Goal: Task Accomplishment & Management: Complete application form

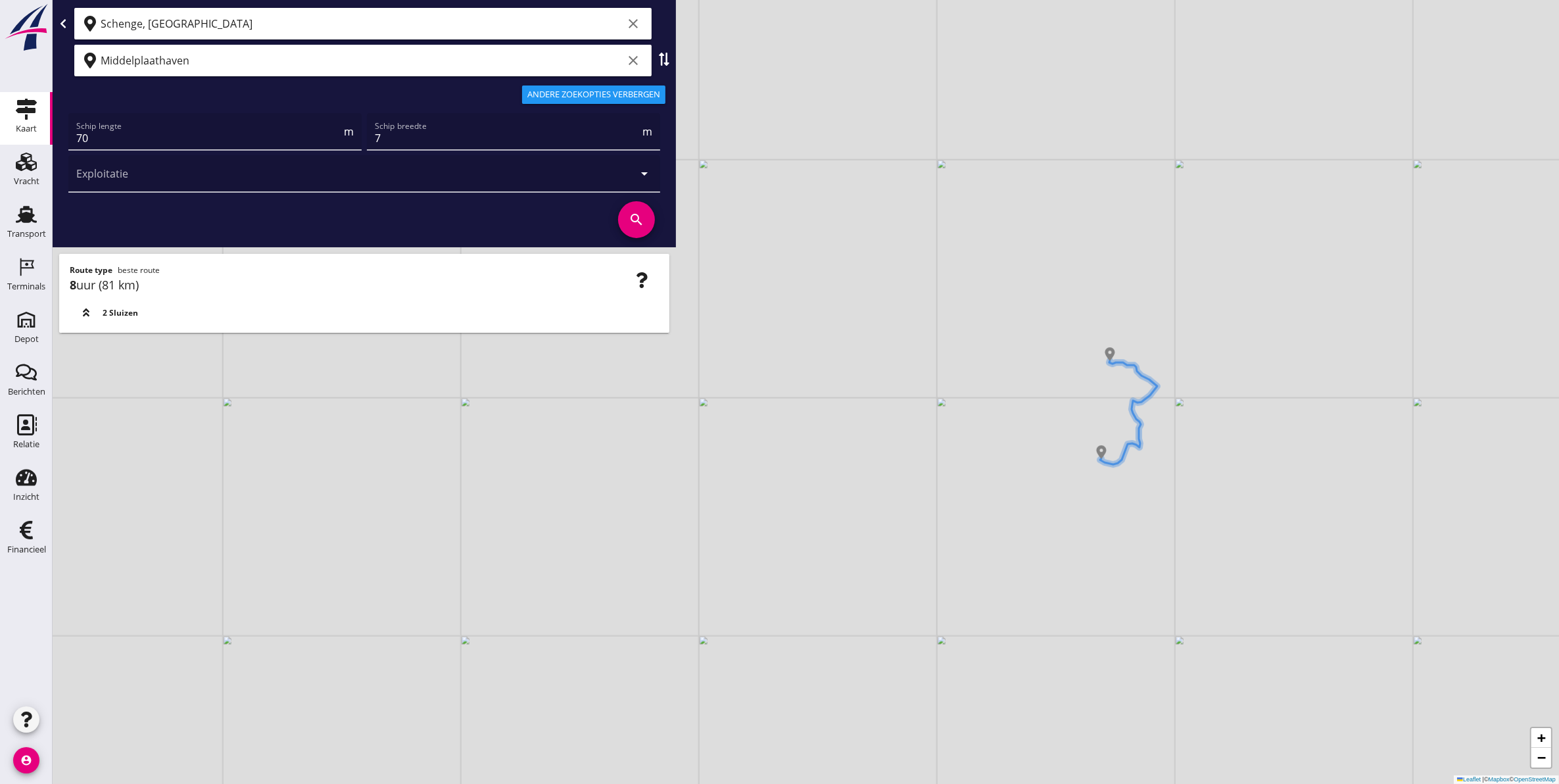
drag, startPoint x: 1244, startPoint y: 521, endPoint x: 1097, endPoint y: 600, distance: 166.9
click at [1100, 603] on div "+ − Leaflet | © Mapbox © OpenStreetMap" at bounding box center [806, 392] width 1507 height 784
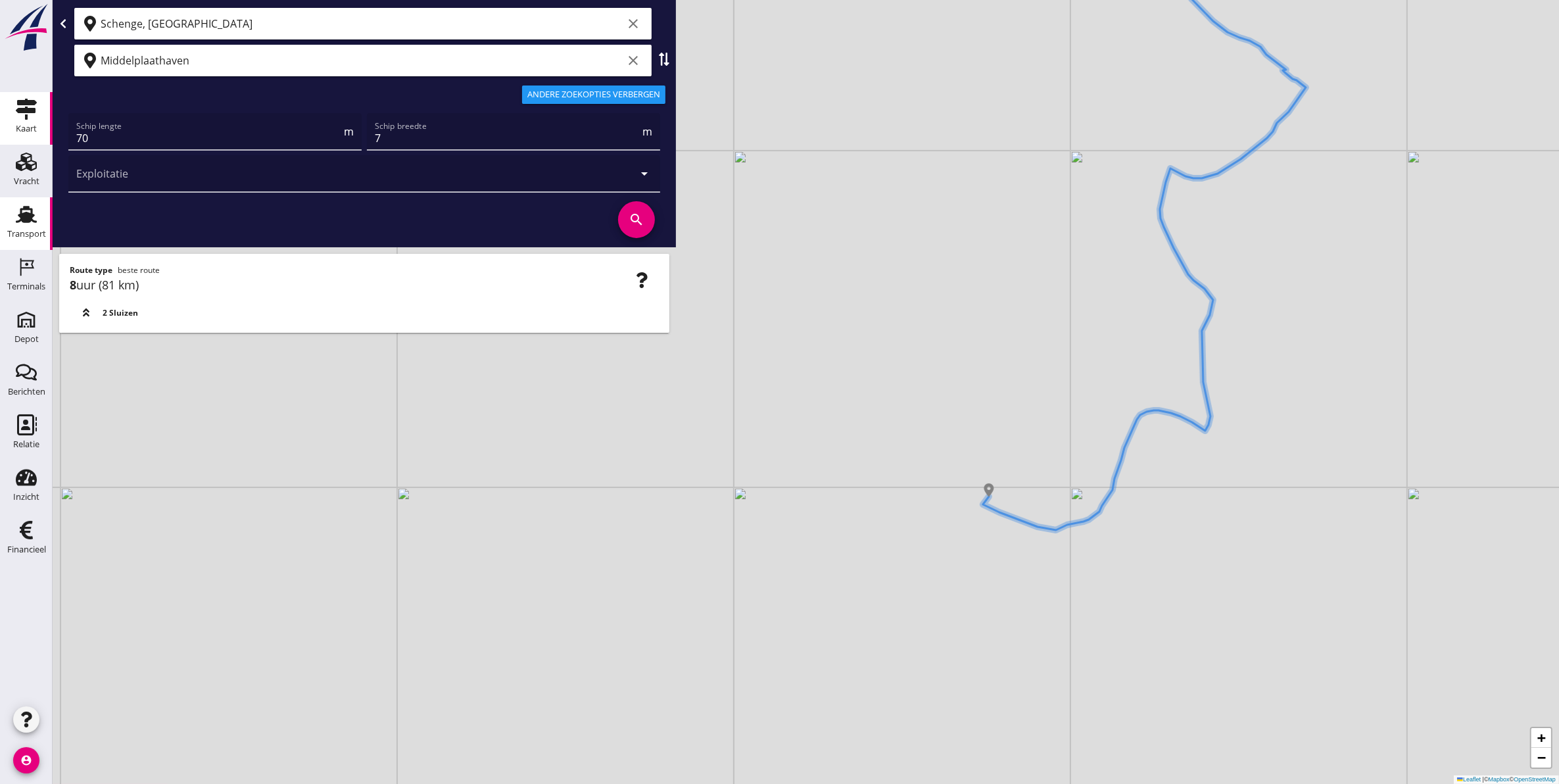
click at [41, 229] on div "Transport" at bounding box center [26, 233] width 39 height 9
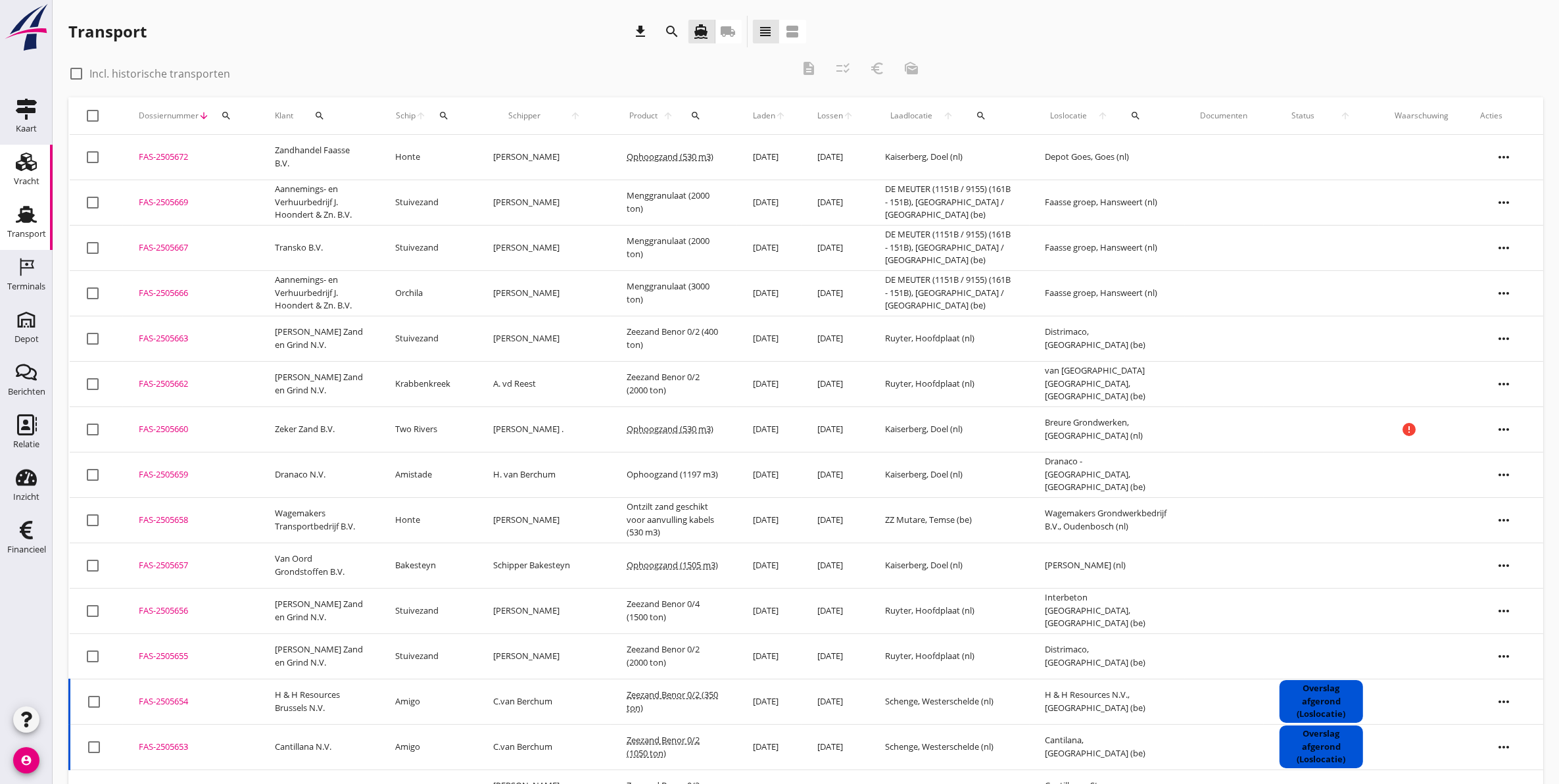
drag, startPoint x: 25, startPoint y: 175, endPoint x: 23, endPoint y: 161, distance: 14.1
click at [25, 175] on div "Vracht" at bounding box center [26, 181] width 26 height 19
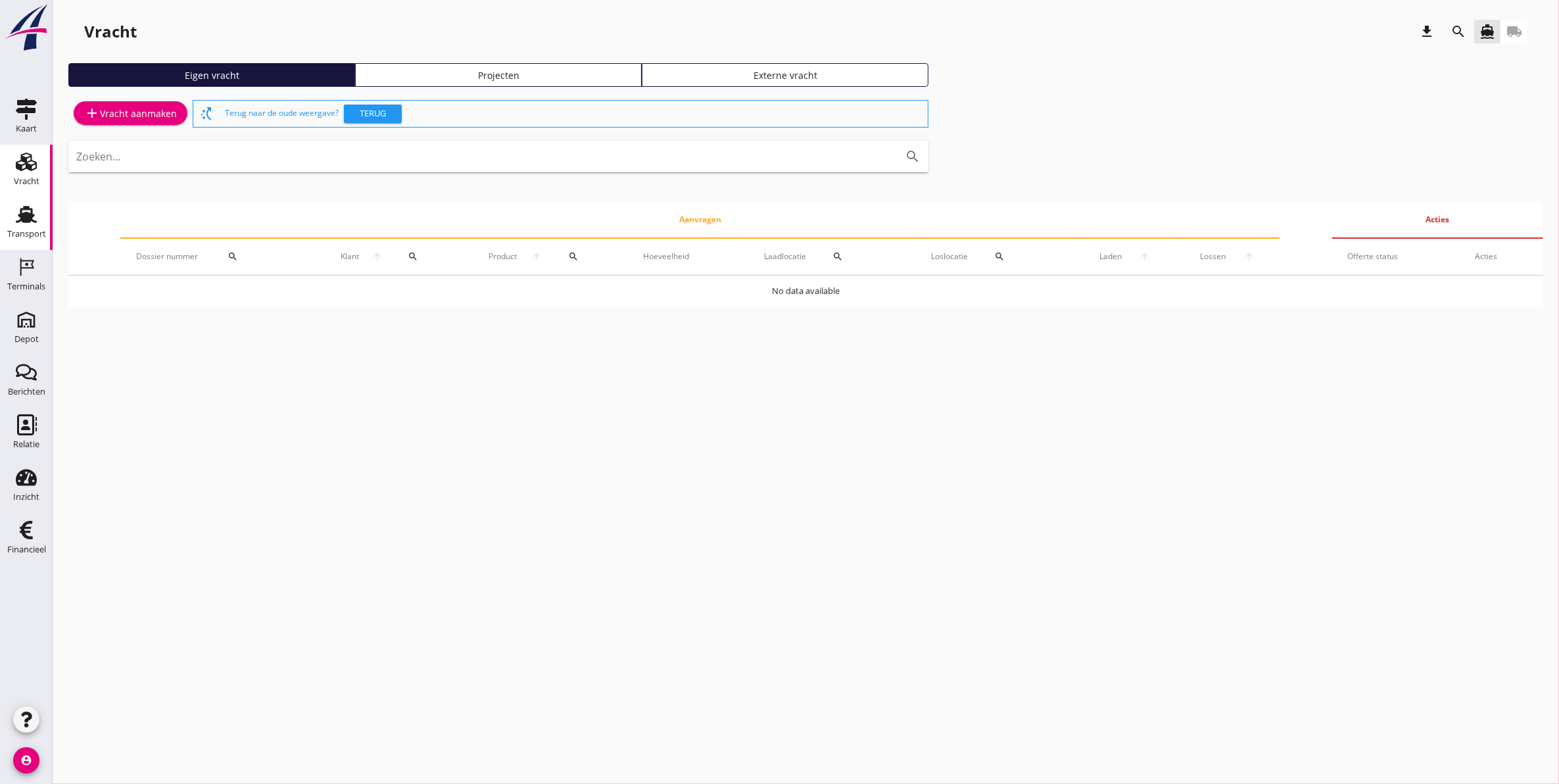
click at [28, 237] on div "Transport" at bounding box center [26, 233] width 39 height 9
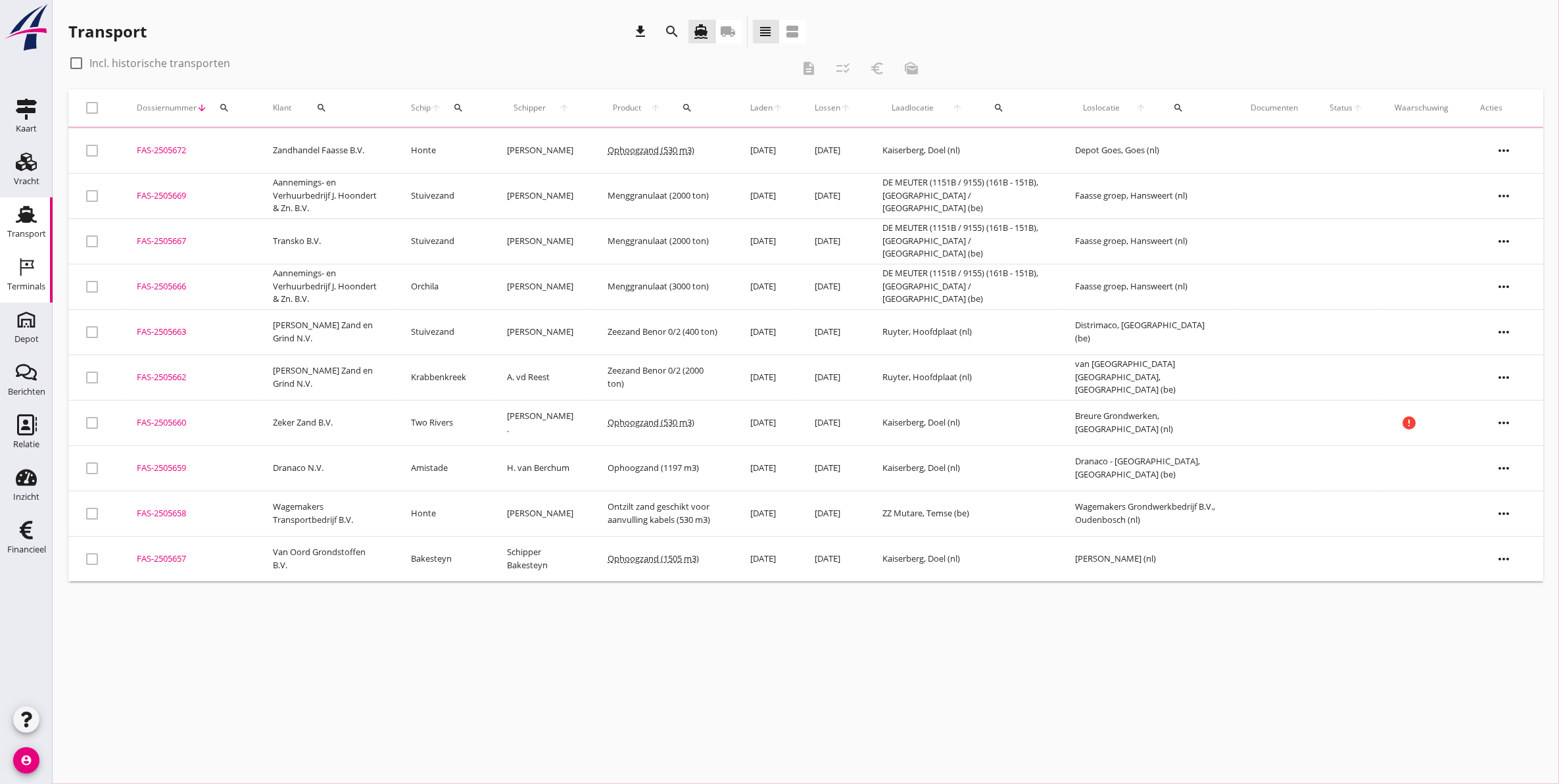
click at [30, 275] on icon "Terminals" at bounding box center [26, 267] width 21 height 21
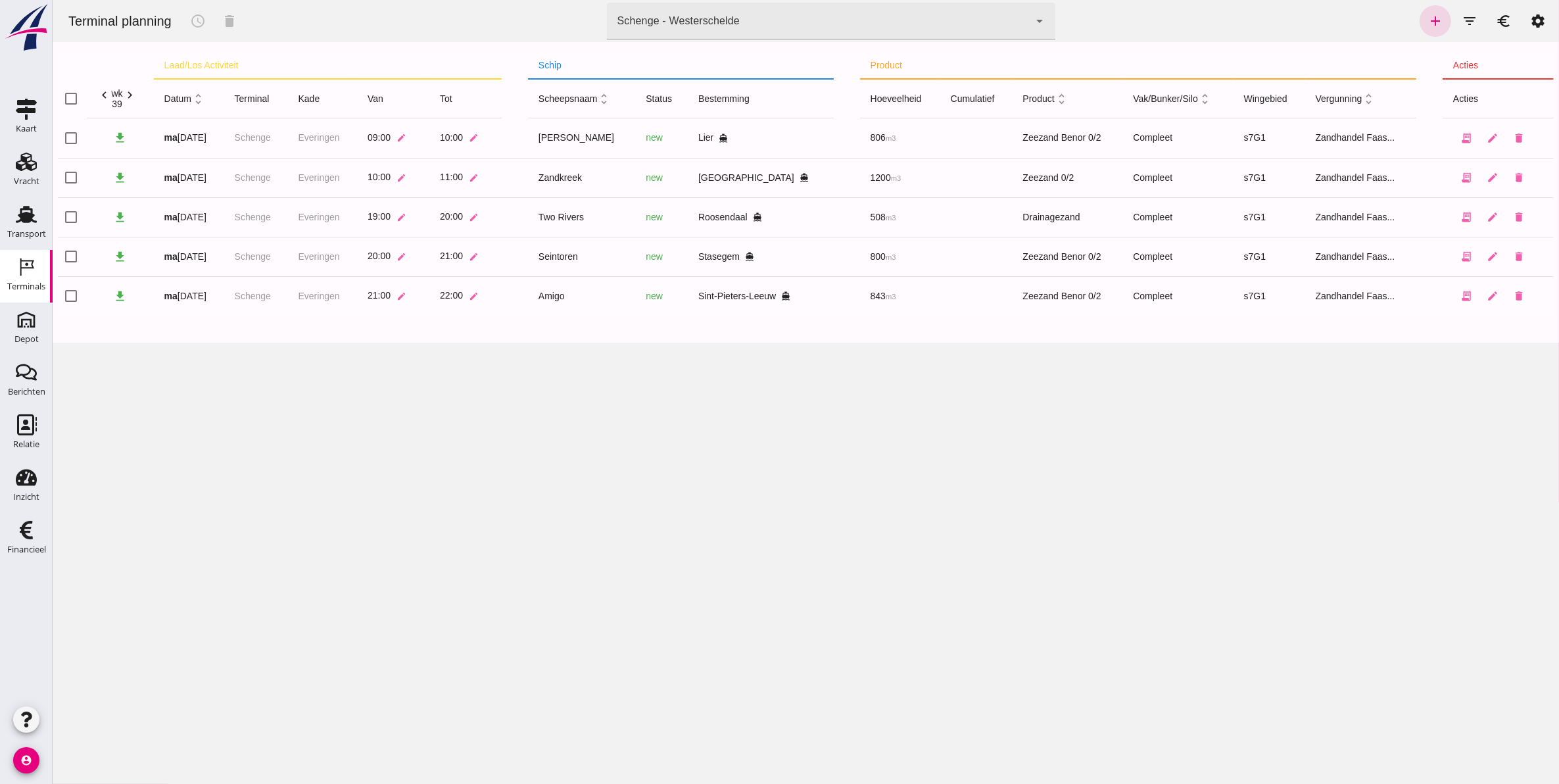
click at [772, 38] on div "Schenge - Westerschelde 9c876888-926f-4f5f-969d-c779b766b815" at bounding box center [818, 20] width 423 height 37
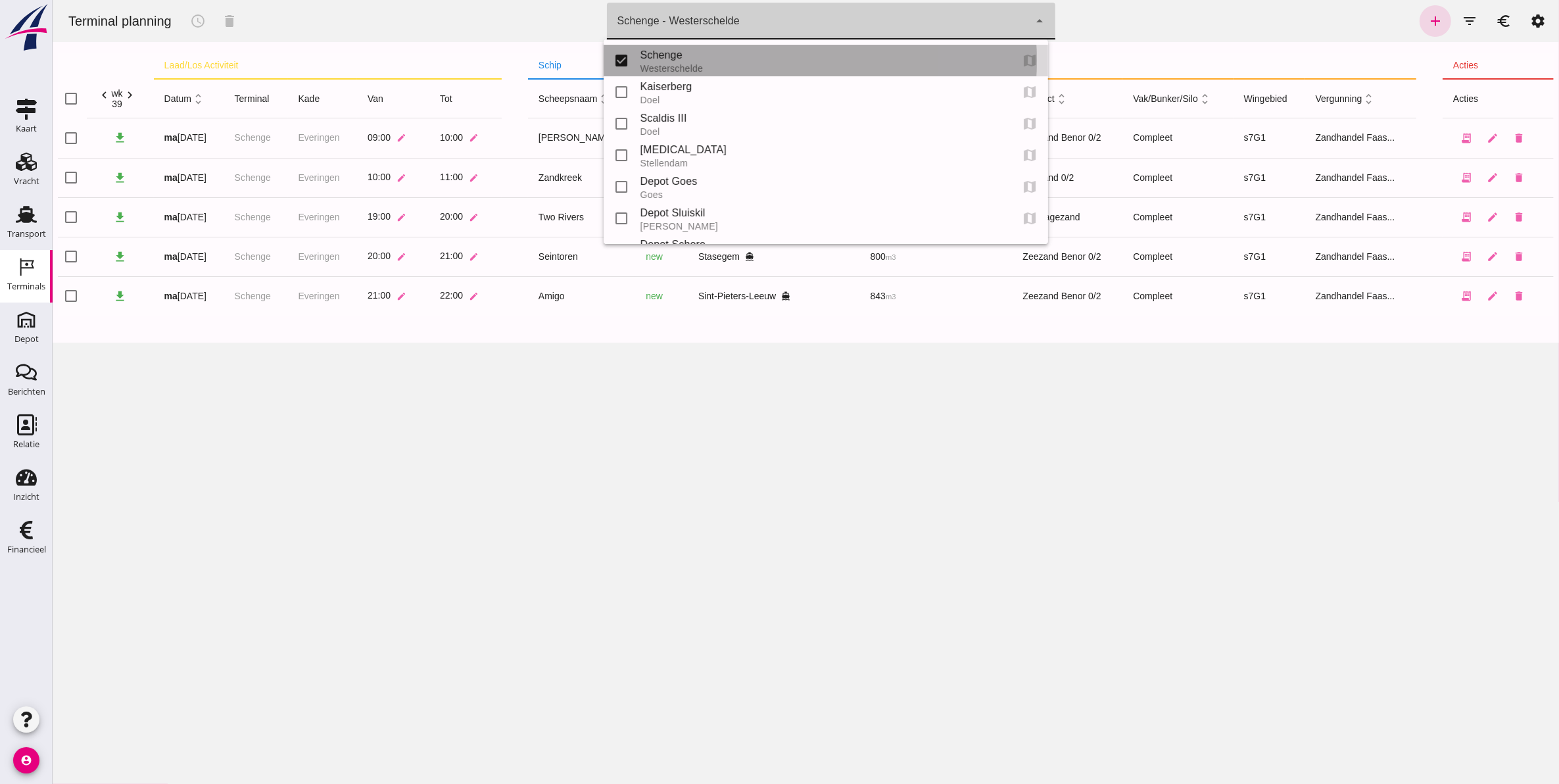
click at [709, 60] on div "Schenge" at bounding box center [821, 55] width 361 height 16
type input "9c876888-926f-4f5f-969d-c779b766b815"
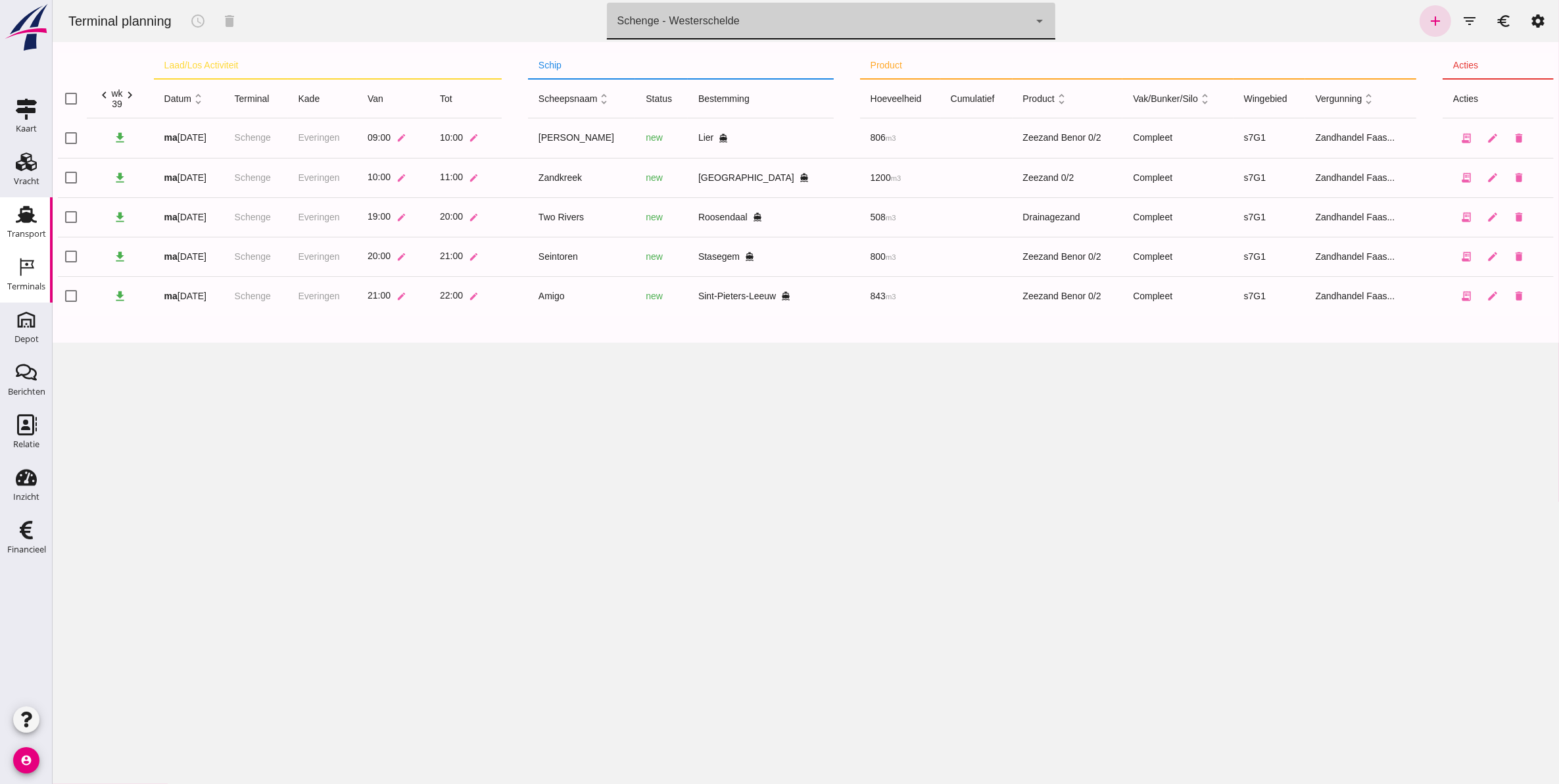
click at [16, 214] on icon "Transport" at bounding box center [26, 214] width 21 height 21
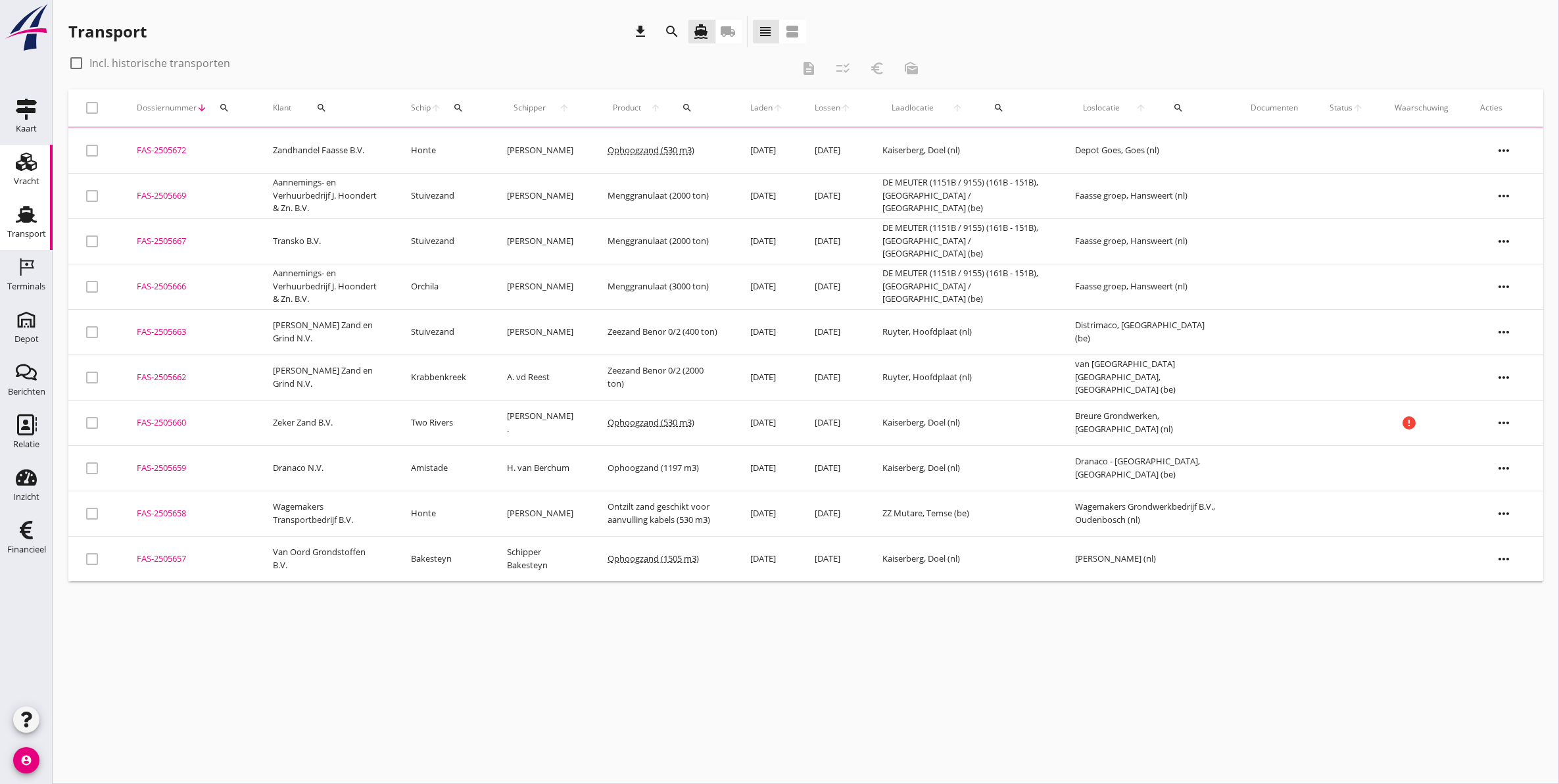
click at [15, 175] on div "Vracht" at bounding box center [26, 181] width 26 height 19
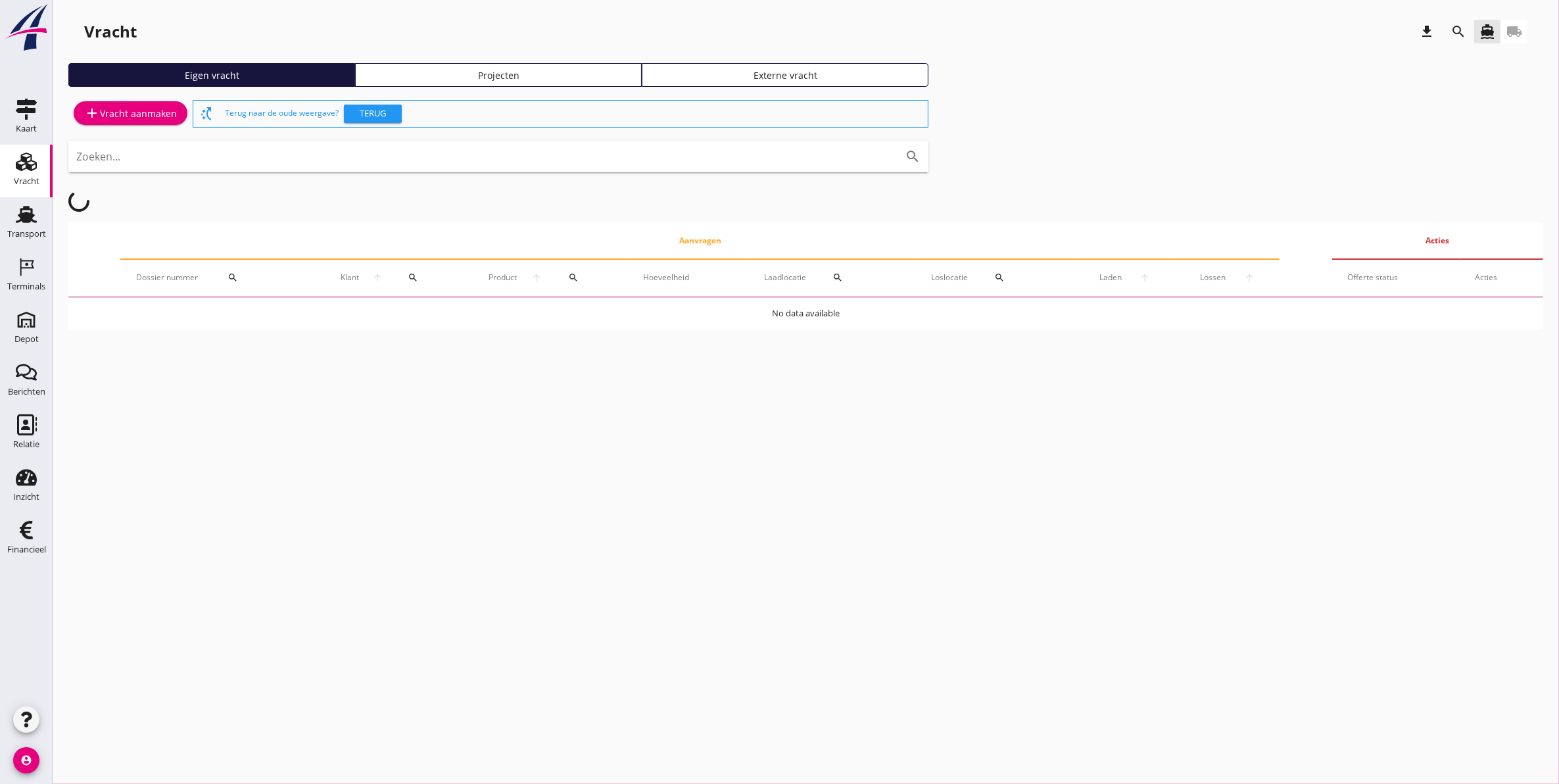
click at [482, 63] on link "Projecten" at bounding box center [499, 75] width 287 height 23
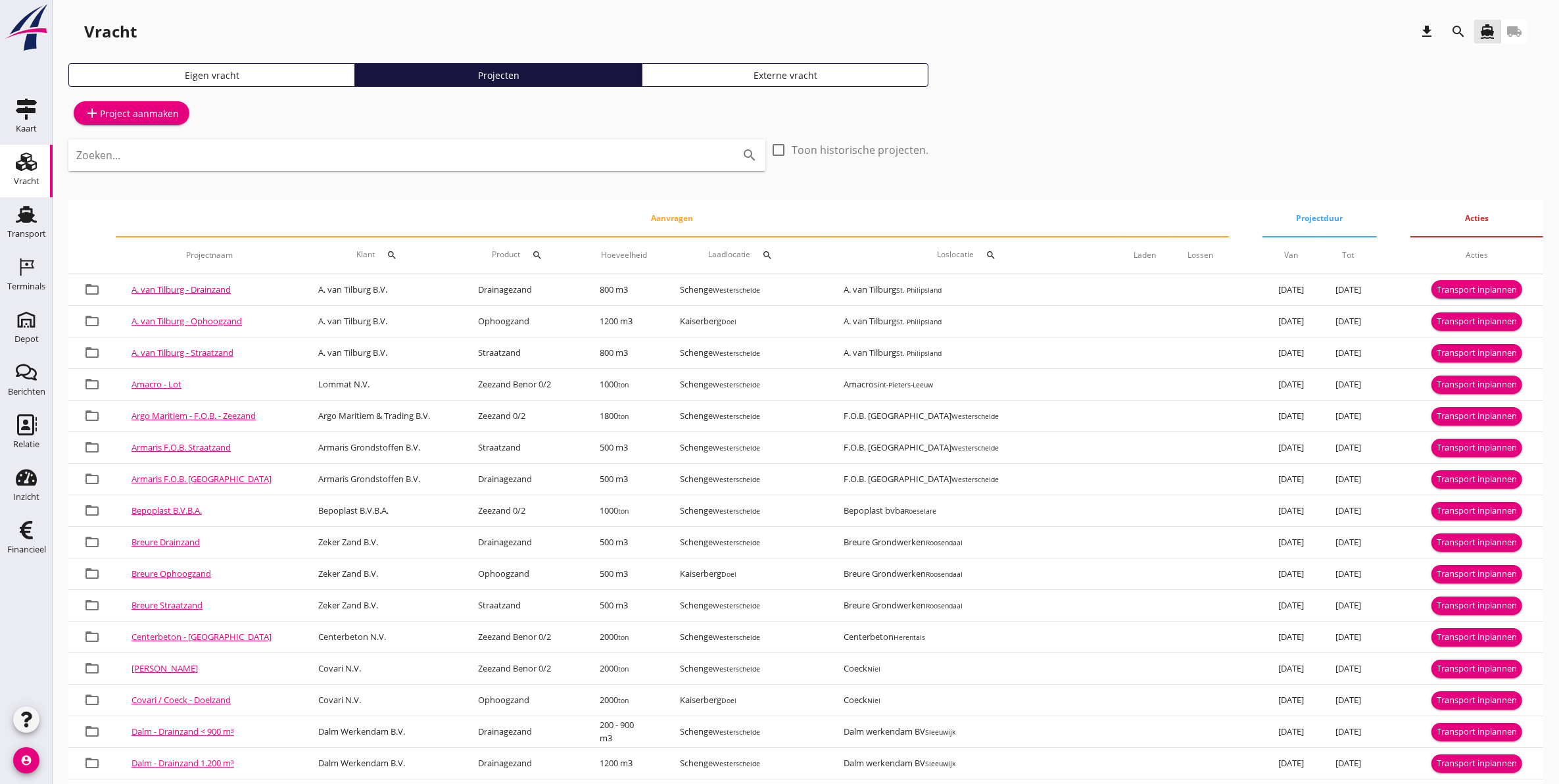
click at [1459, 32] on icon "search" at bounding box center [1459, 31] width 16 height 16
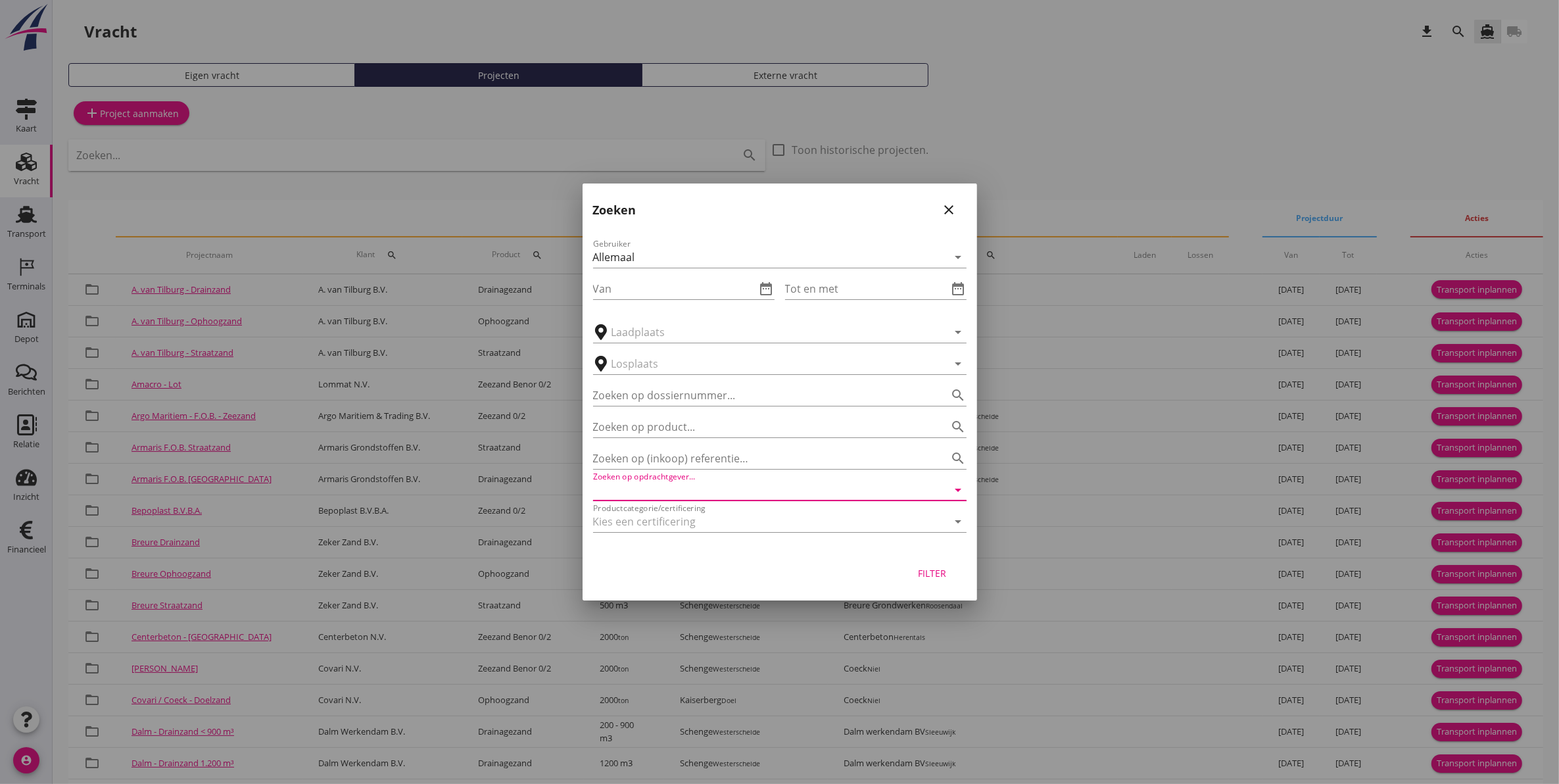
click at [888, 493] on input "Zoeken op opdrachtgever..." at bounding box center [762, 489] width 337 height 21
click at [727, 527] on div "Argo Maritiem & Trading B.V." at bounding box center [780, 522] width 352 height 16
type input "Argo Maritiem & Trading B.V."
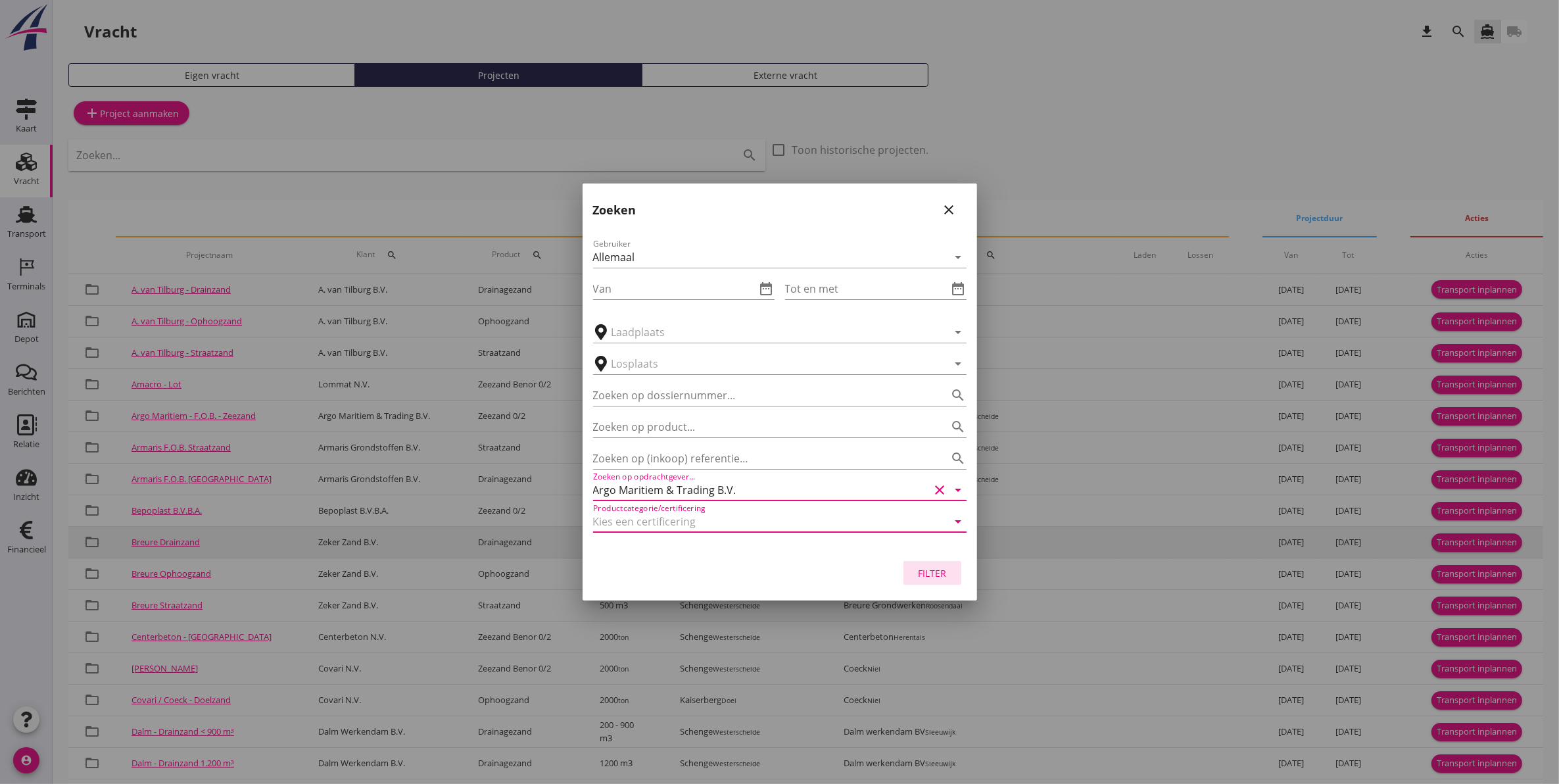
drag, startPoint x: 727, startPoint y: 527, endPoint x: 934, endPoint y: 569, distance: 211.2
click at [936, 564] on button "Filter" at bounding box center [933, 572] width 58 height 23
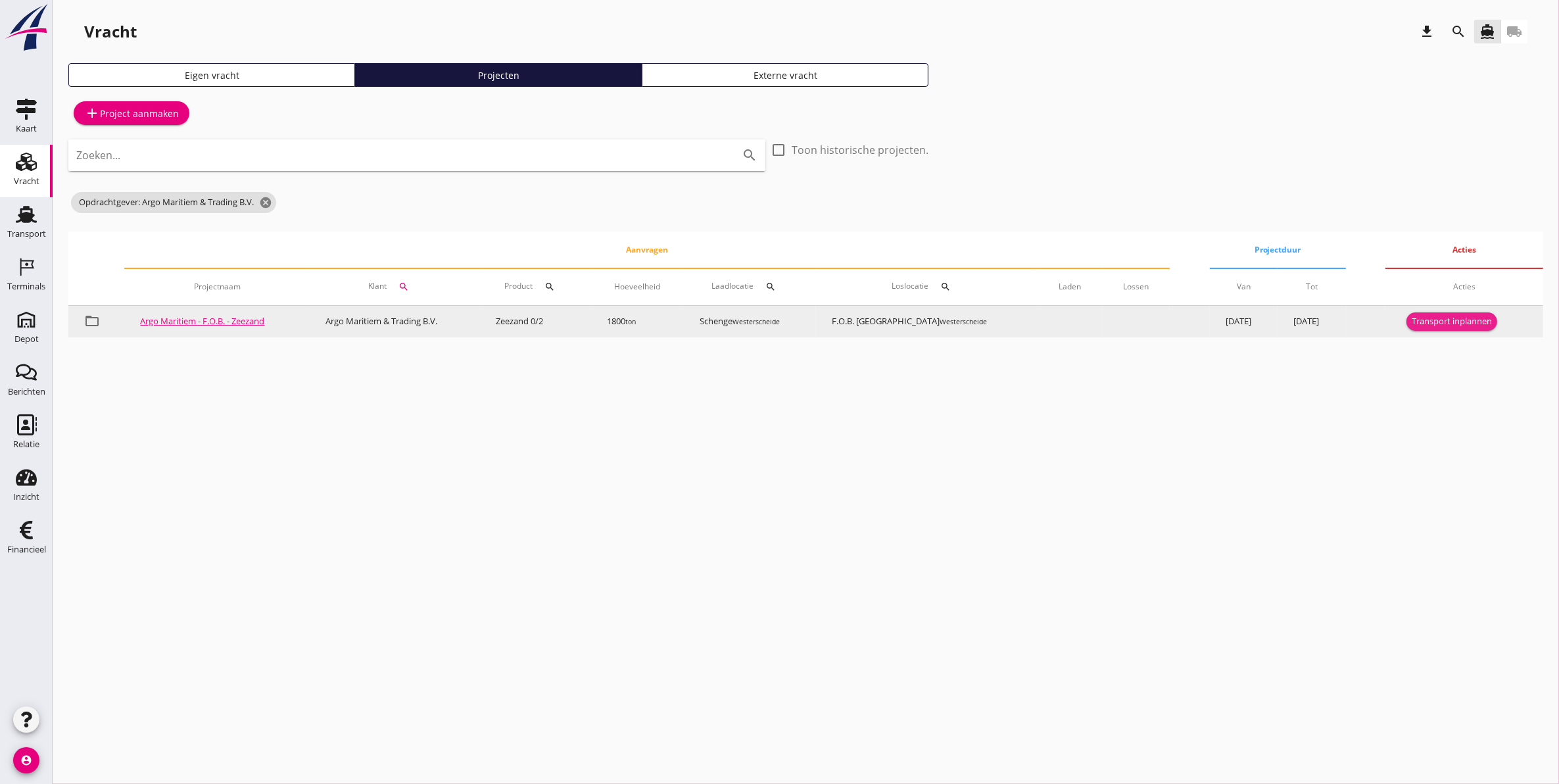
click at [1429, 315] on div "Transport inplannen" at bounding box center [1452, 321] width 80 height 13
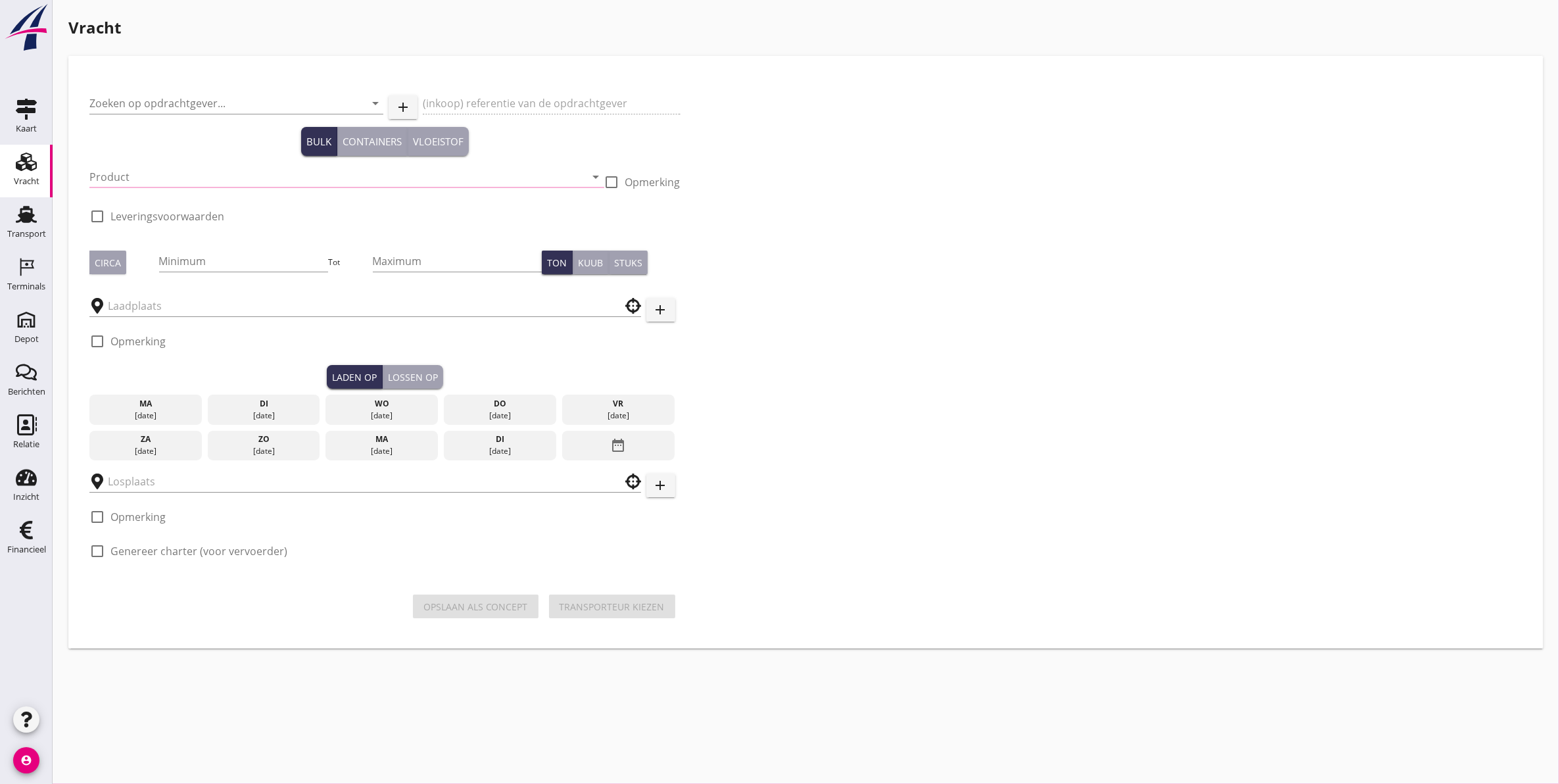
type input "Argo Maritiem & Trading B.V."
type input "F.O.B. levering Zeezand 0/2"
type input "Zeezand 0/2 (6120)"
type input "1800"
checkbox input "true"
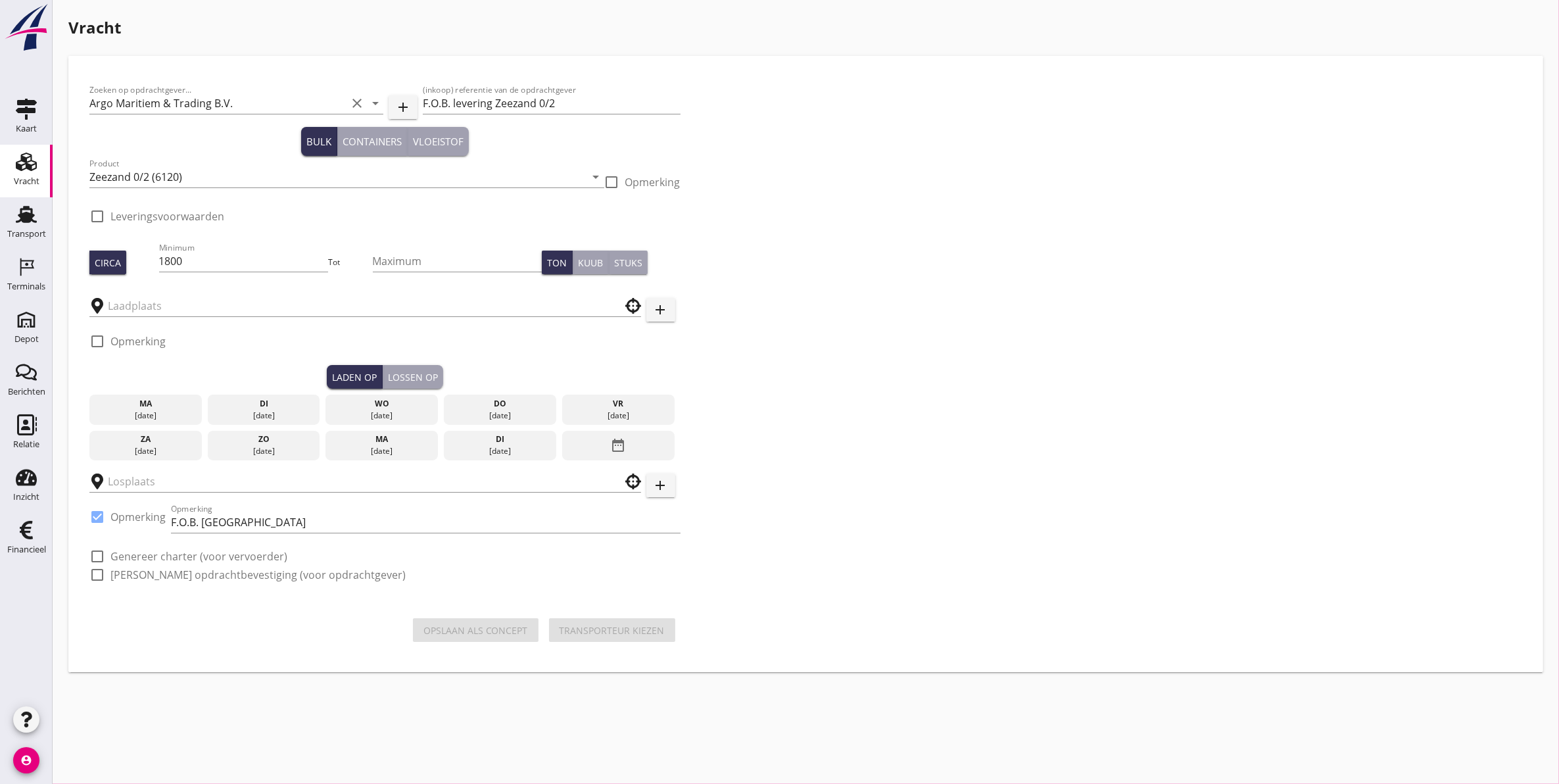
checkbox input "true"
type input "Schenge"
type input "F.O.B. [GEOGRAPHIC_DATA]"
checkbox input "true"
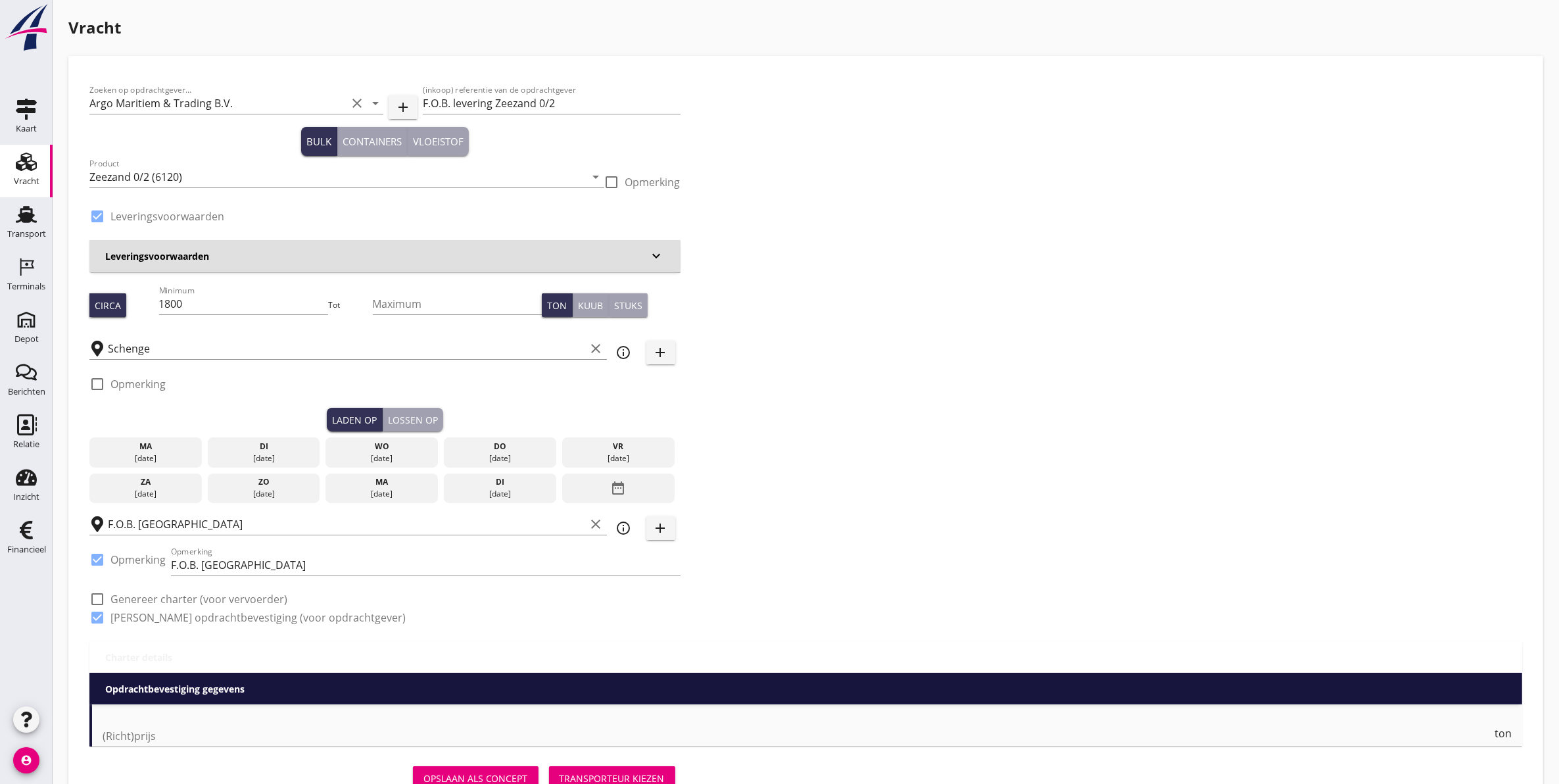
type input "5"
checkbox input "false"
radio input "false"
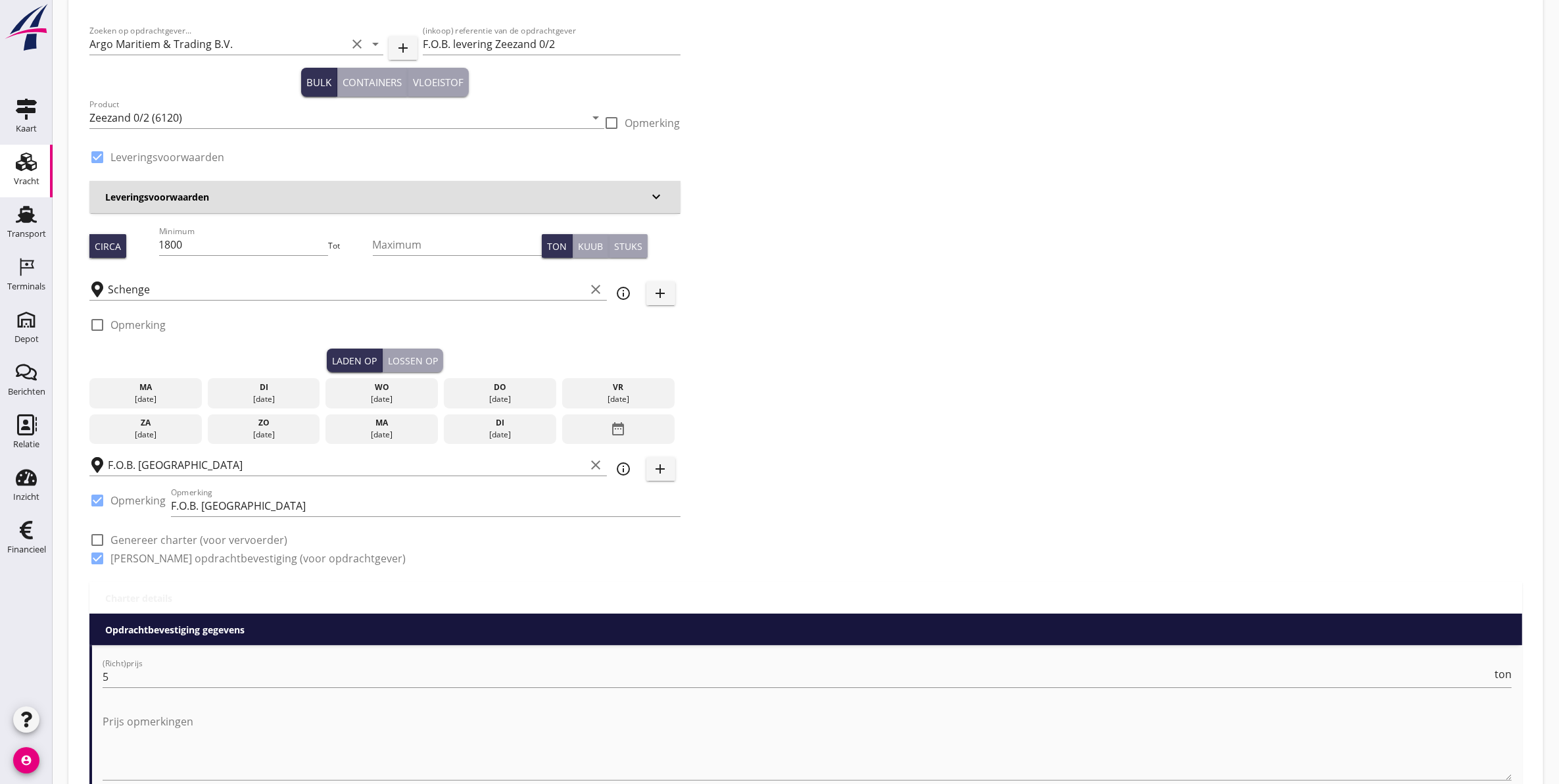
scroll to position [82, 0]
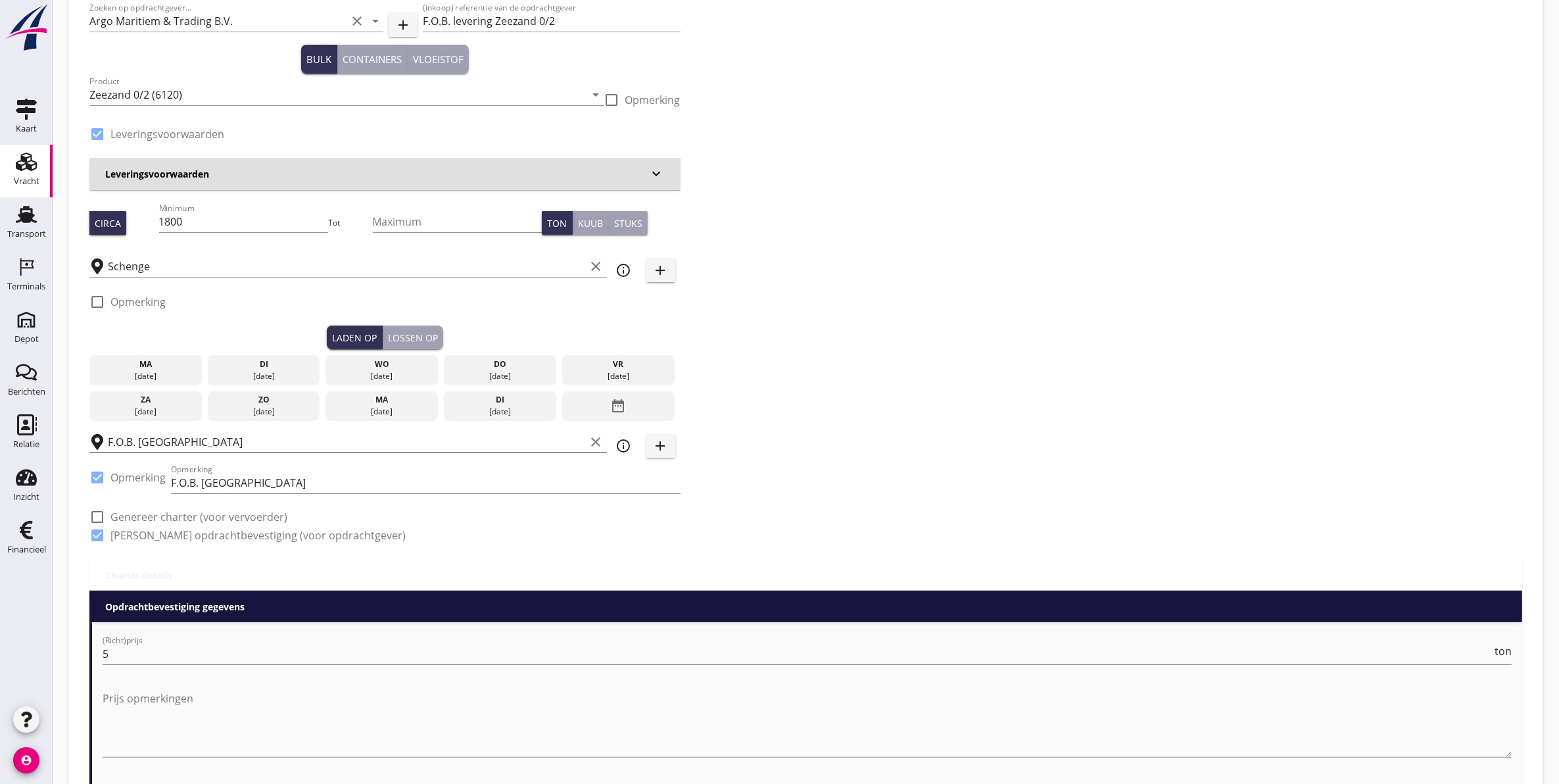
click at [225, 440] on input "F.O.B. [GEOGRAPHIC_DATA]" at bounding box center [347, 442] width 478 height 21
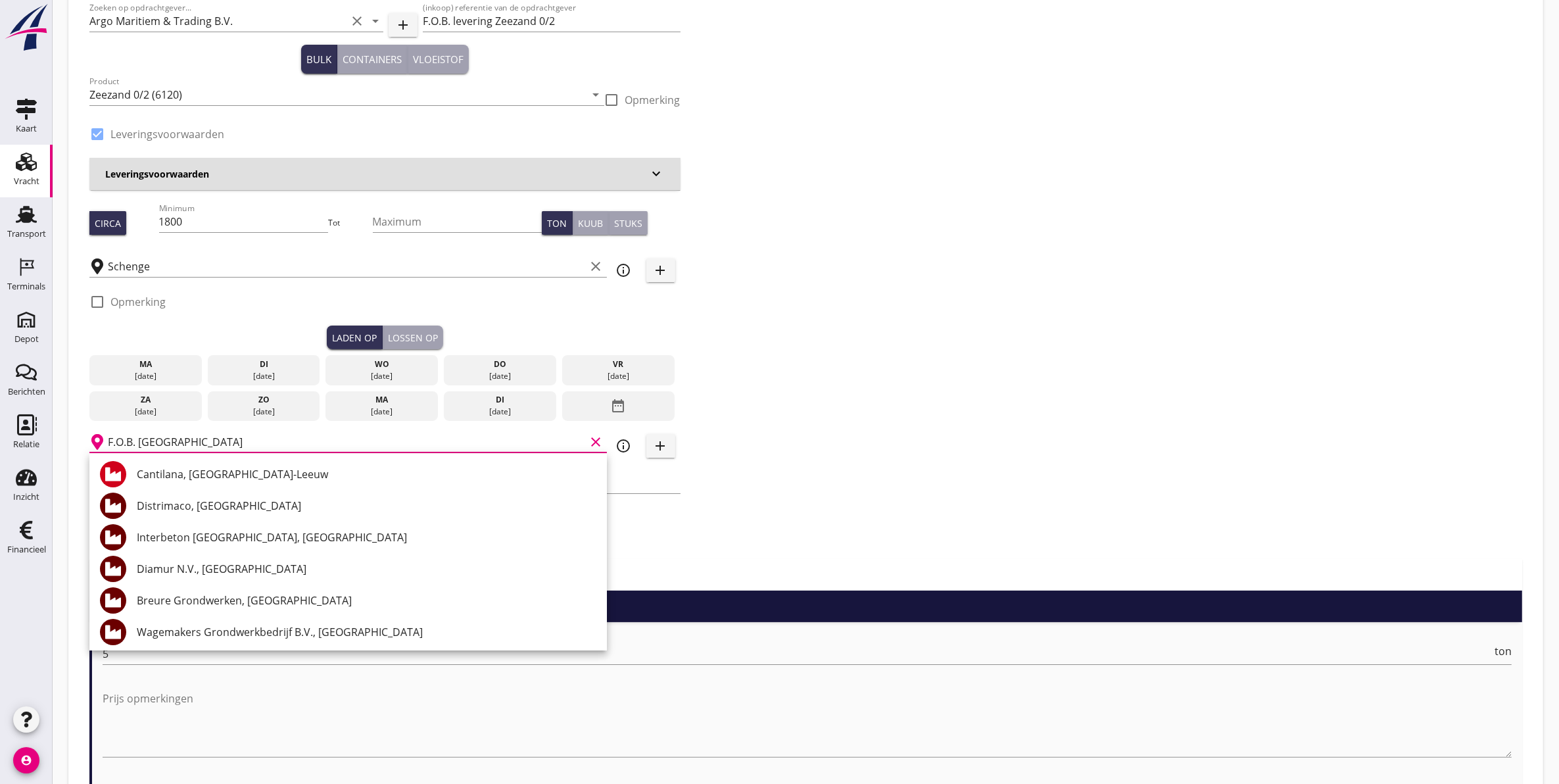
click at [863, 521] on div "Zoeken op opdrachtgever... Argo Maritiem & Trading B.V. clear arrow_drop_down a…" at bounding box center [806, 276] width 1444 height 564
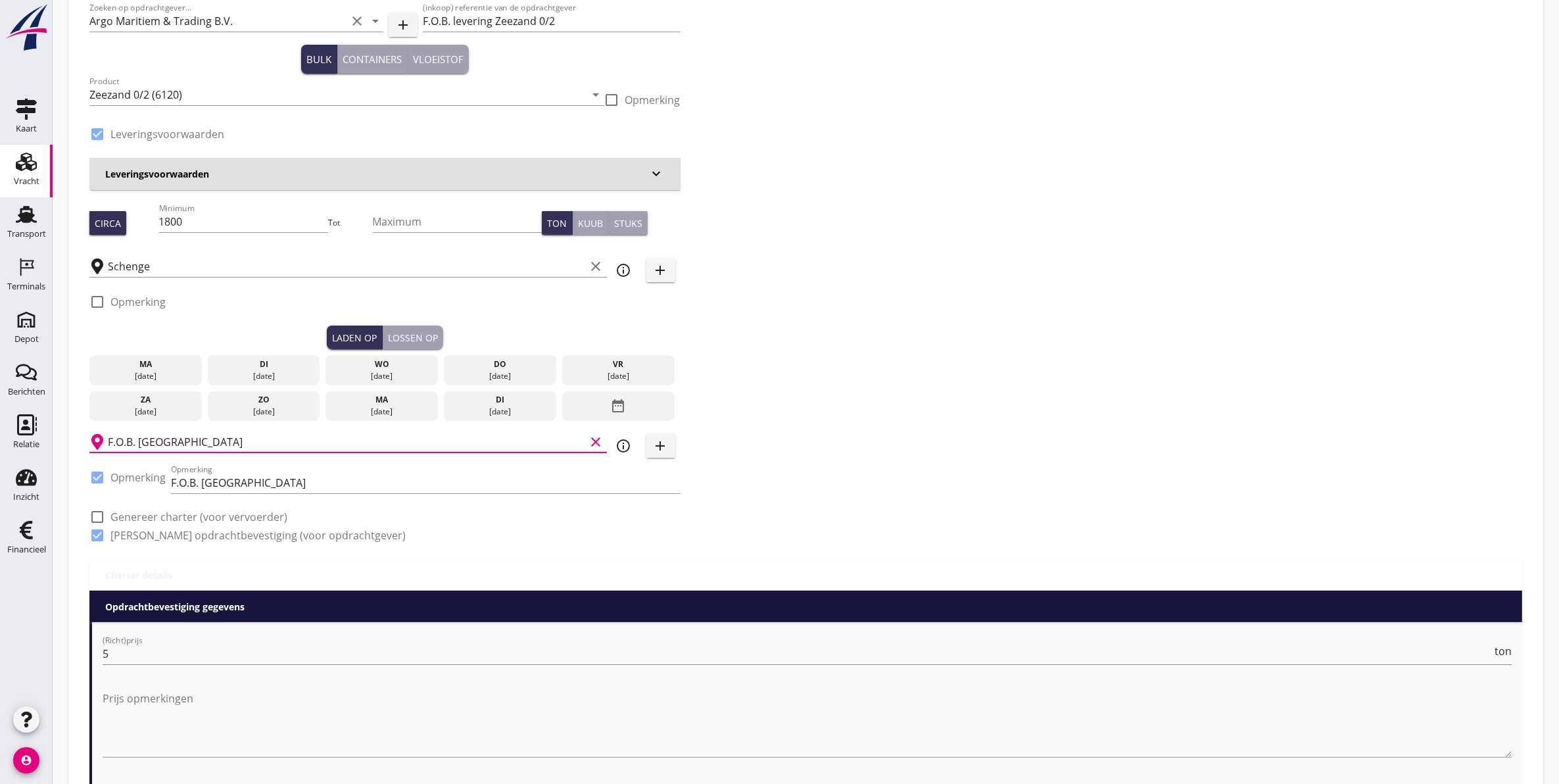
click at [215, 438] on input "F.O.B. [GEOGRAPHIC_DATA]" at bounding box center [347, 442] width 478 height 21
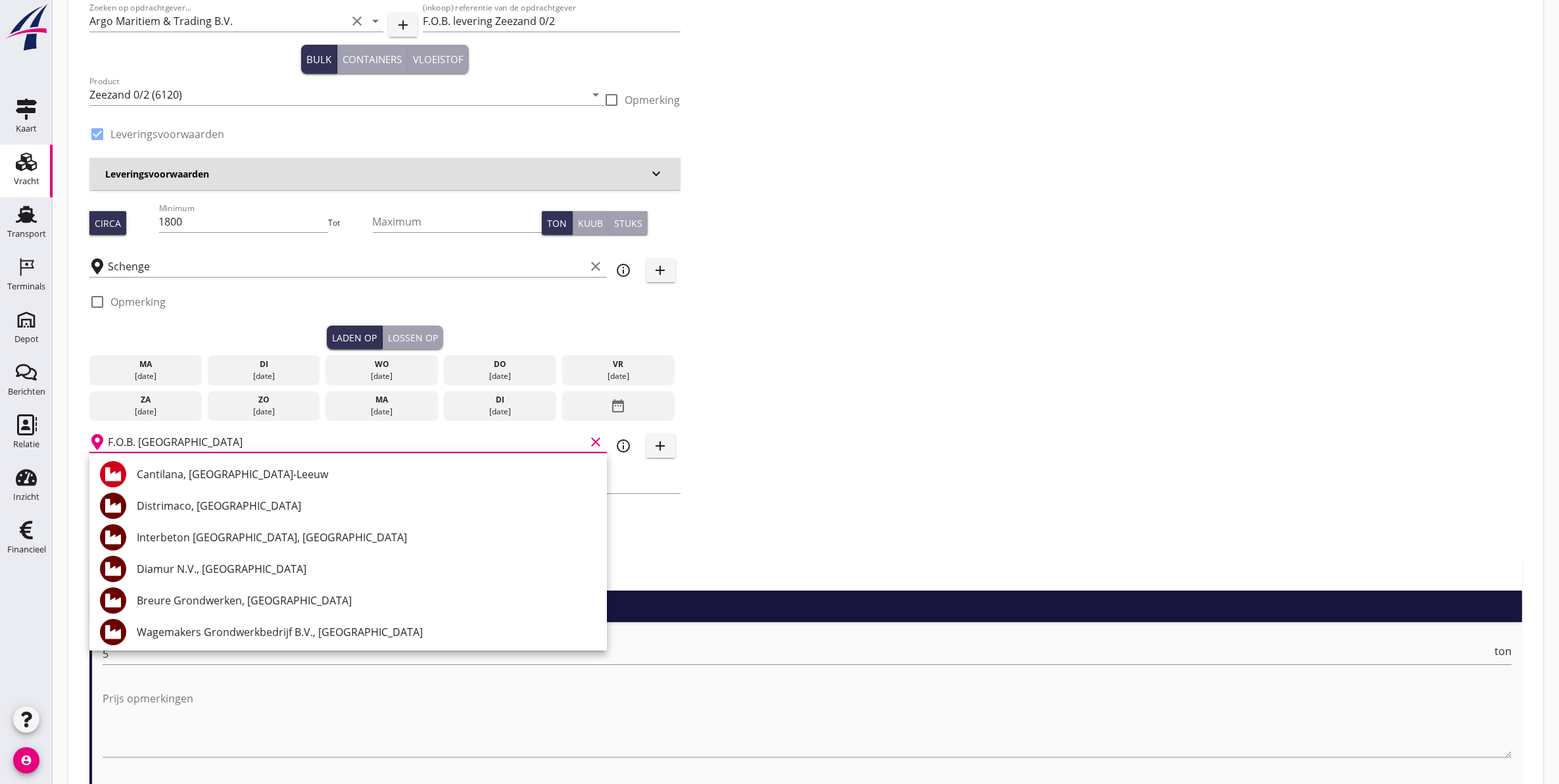
click at [191, 436] on input "F.O.B. [GEOGRAPHIC_DATA]" at bounding box center [347, 442] width 478 height 21
click at [194, 440] on input "F.O.B. [GEOGRAPHIC_DATA]" at bounding box center [347, 442] width 478 height 21
type input "F"
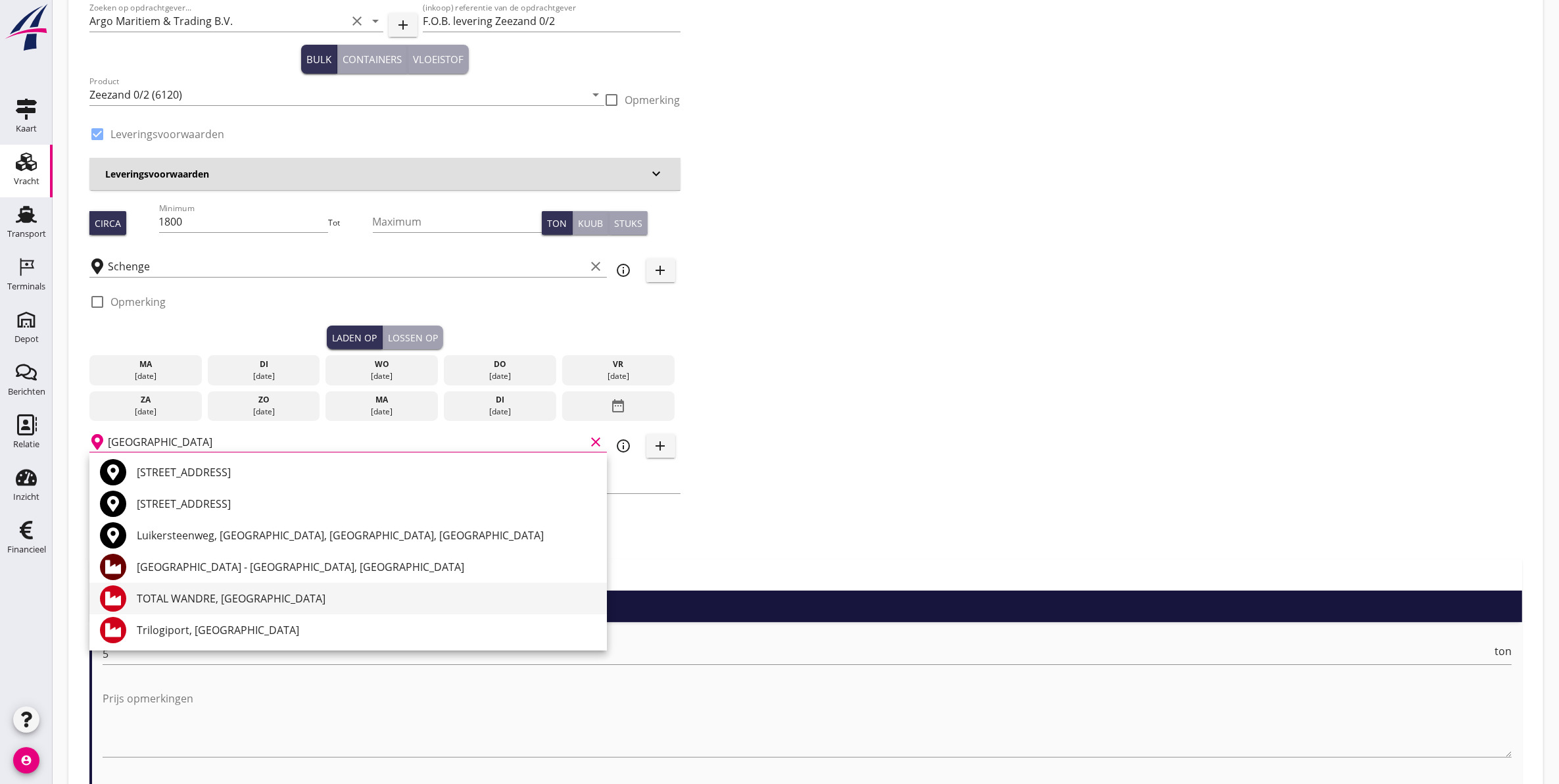
scroll to position [0, 0]
type input "[GEOGRAPHIC_DATA]"
click at [881, 491] on div "Zoeken op opdrachtgever... Argo Maritiem & Trading B.V. clear arrow_drop_down a…" at bounding box center [806, 276] width 1444 height 564
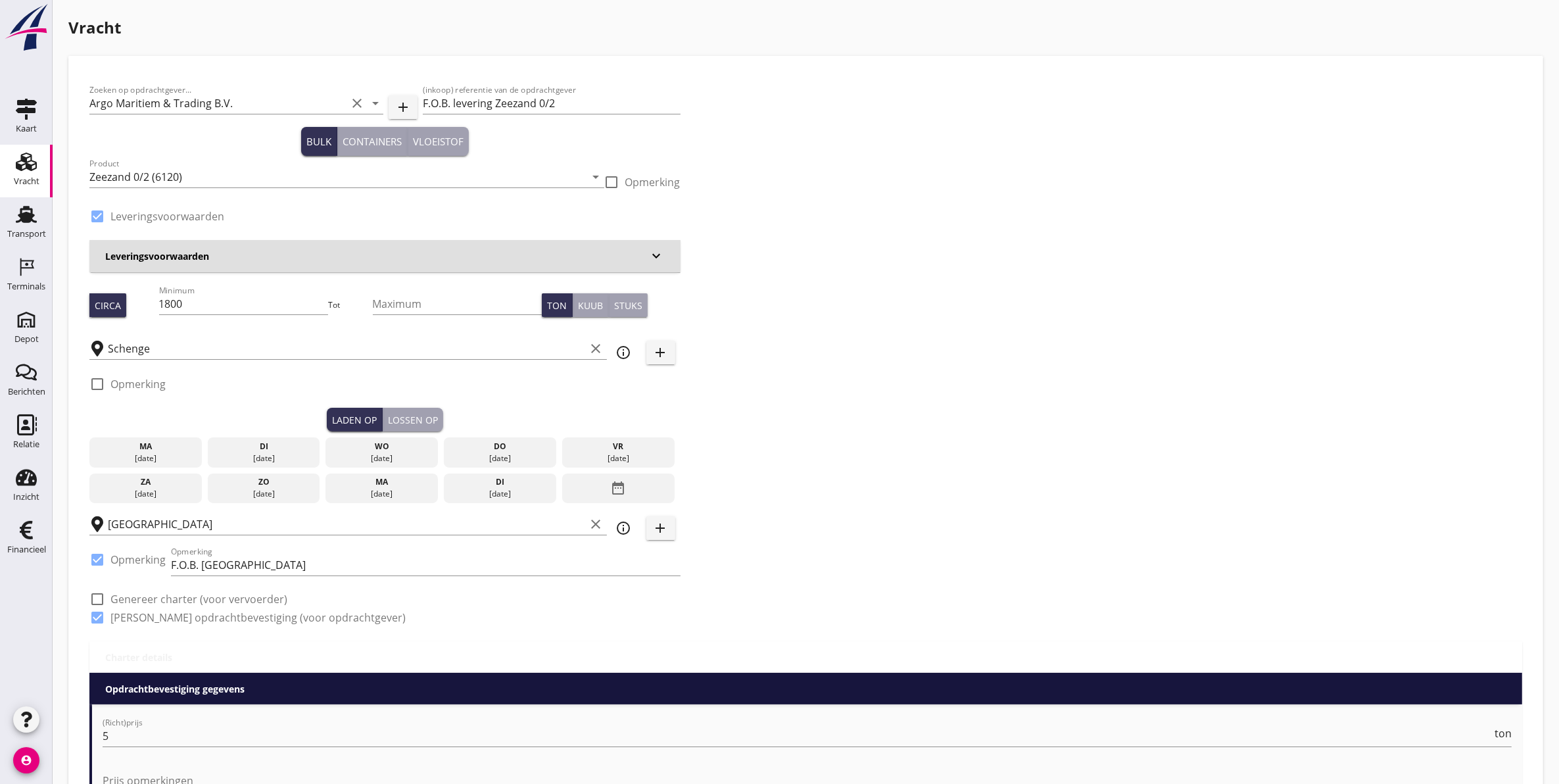
click at [294, 445] on div "di" at bounding box center [264, 446] width 106 height 12
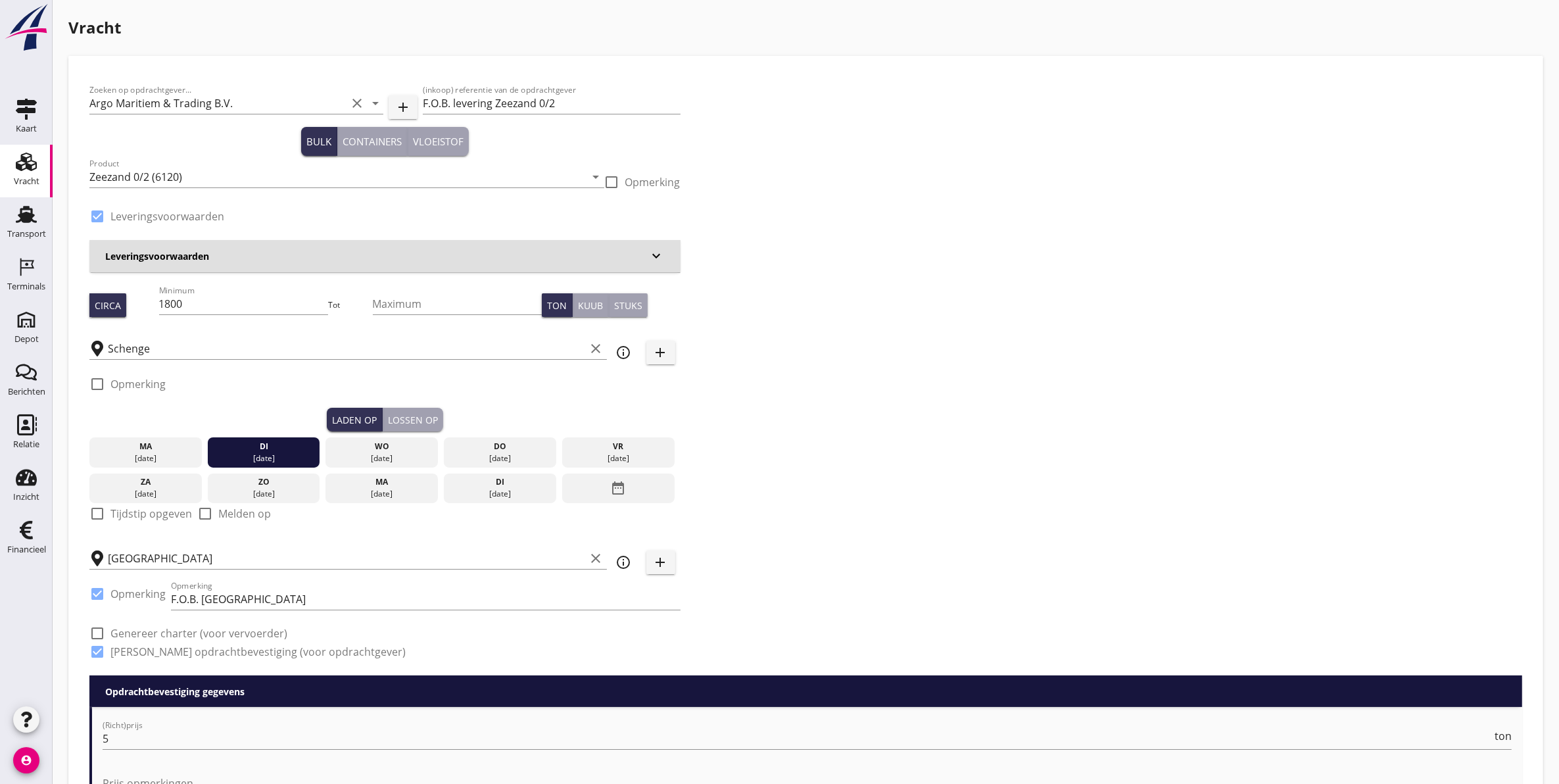
click at [421, 422] on div "Lossen op" at bounding box center [413, 420] width 50 height 14
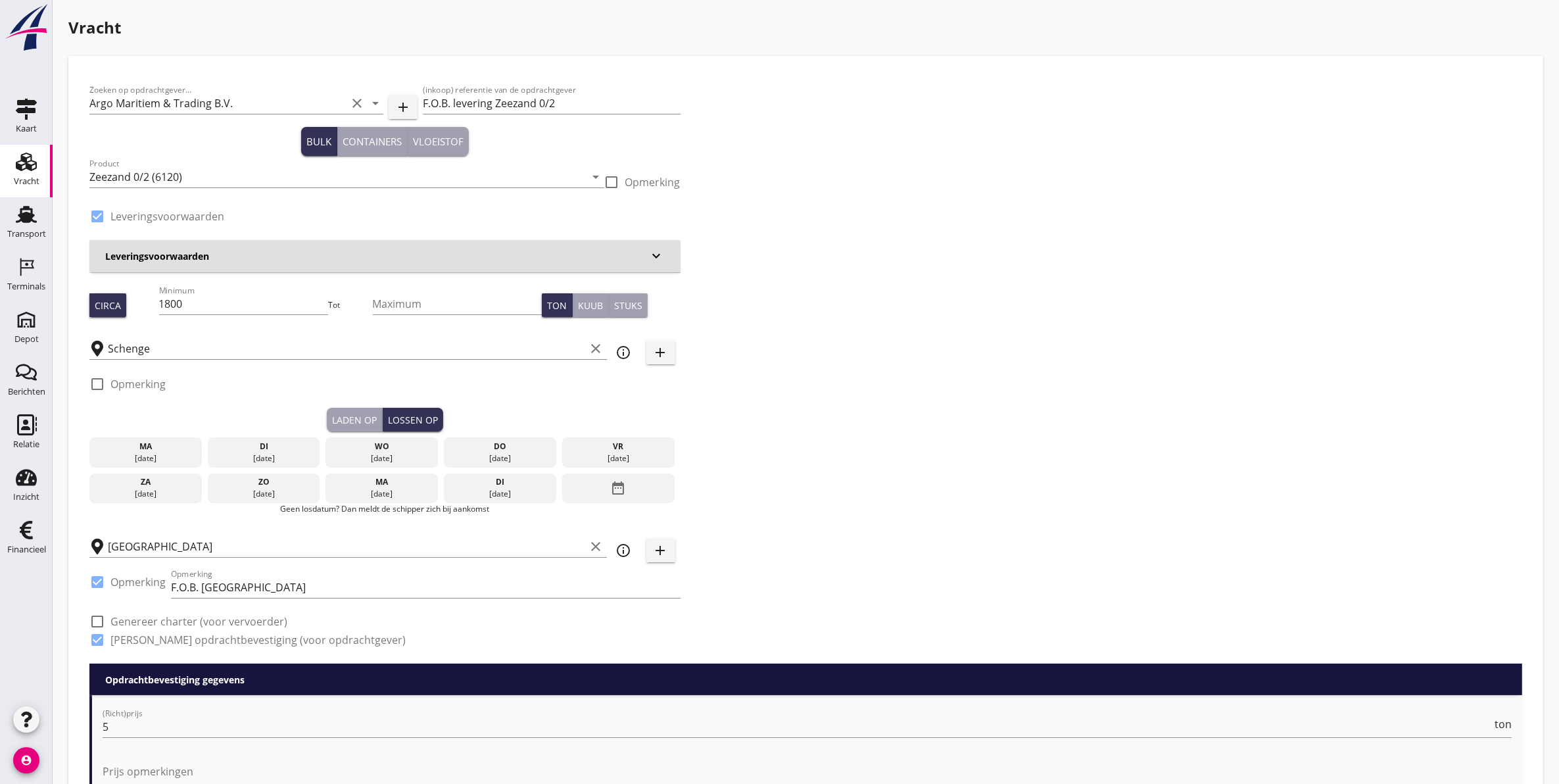
click at [401, 449] on div "wo" at bounding box center [382, 446] width 106 height 12
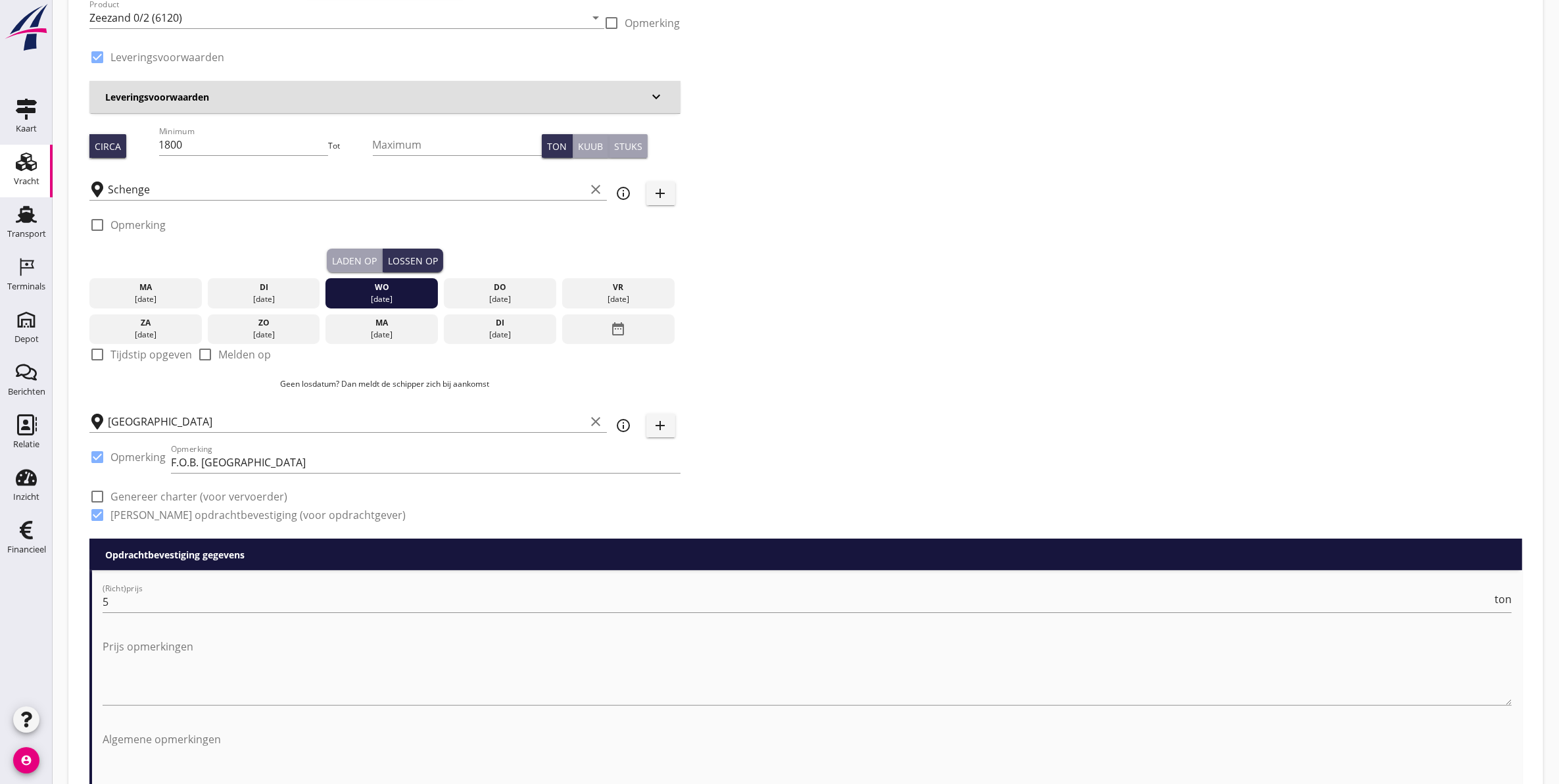
scroll to position [82, 0]
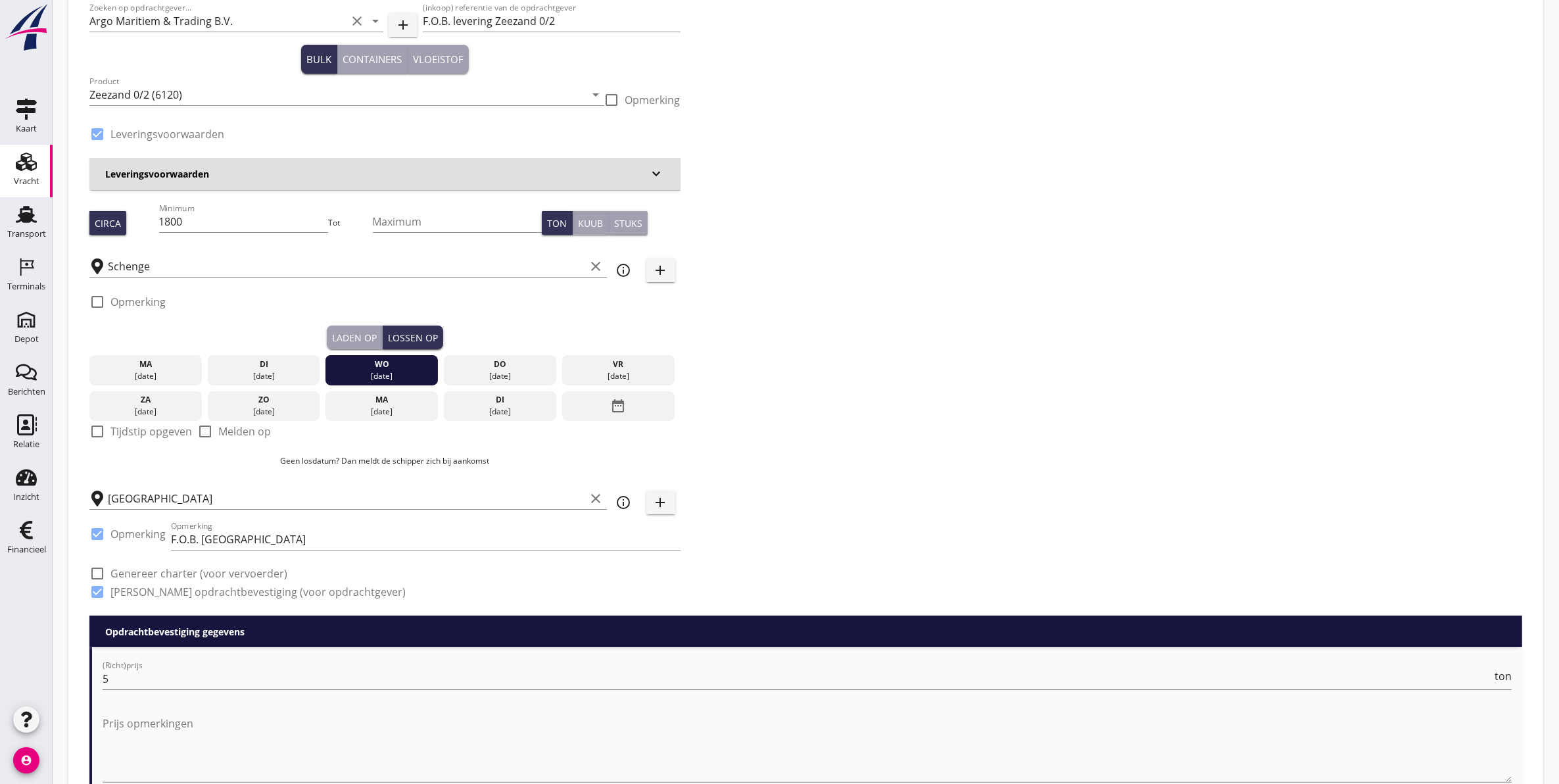
click at [377, 327] on button "Laden op" at bounding box center [355, 337] width 56 height 23
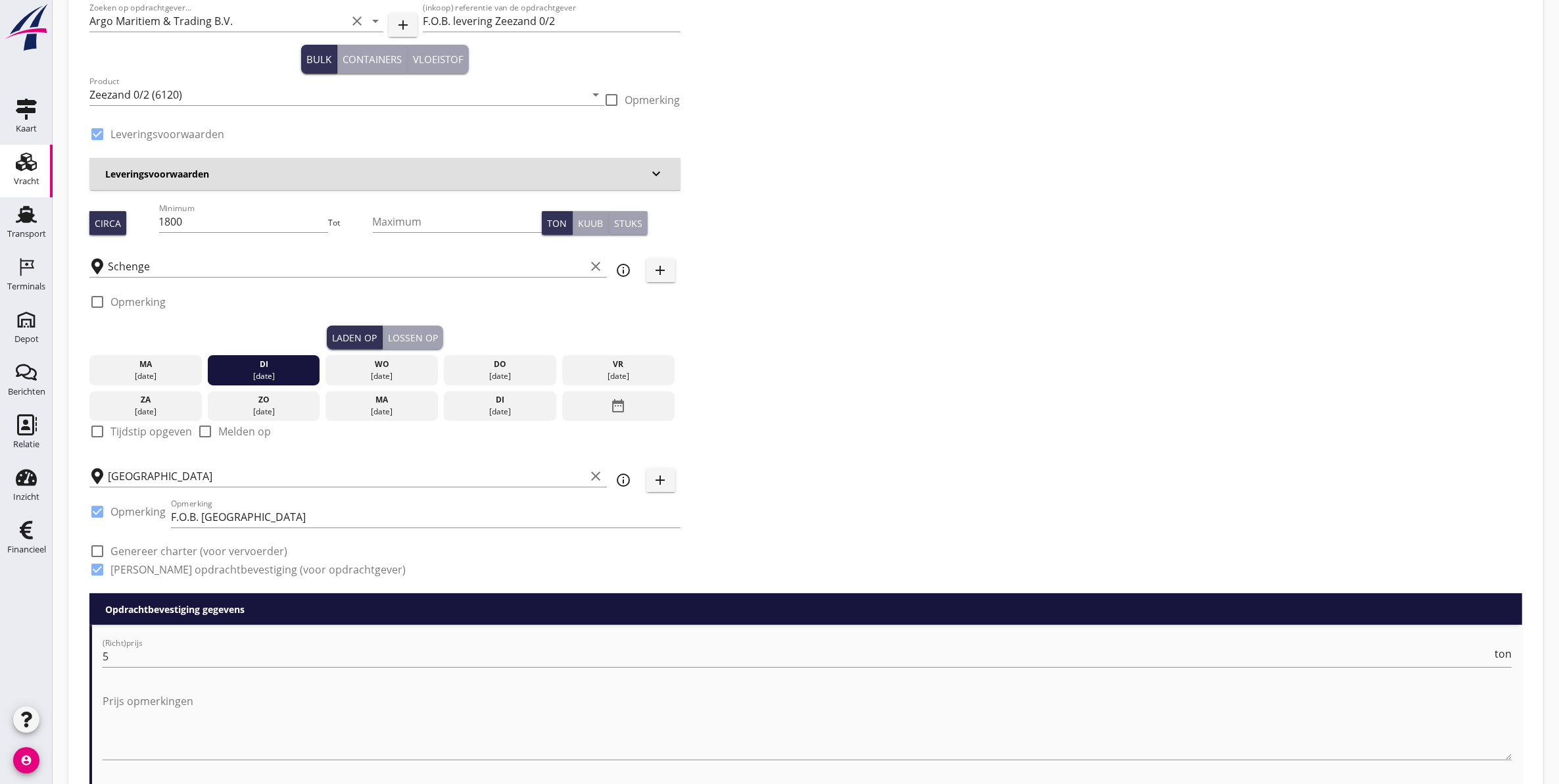
click at [419, 327] on button "Lossen op" at bounding box center [413, 337] width 61 height 23
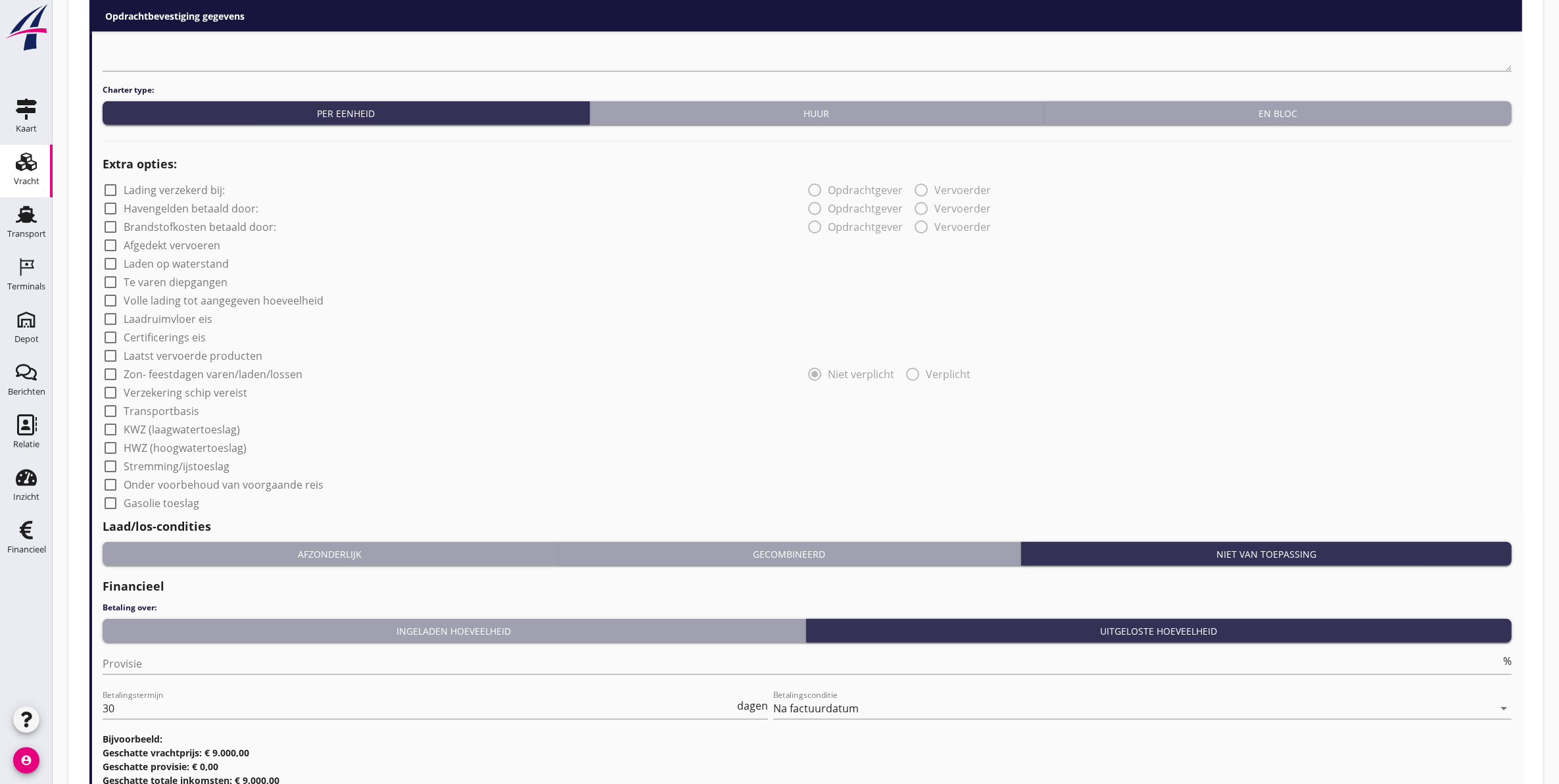
scroll to position [989, 0]
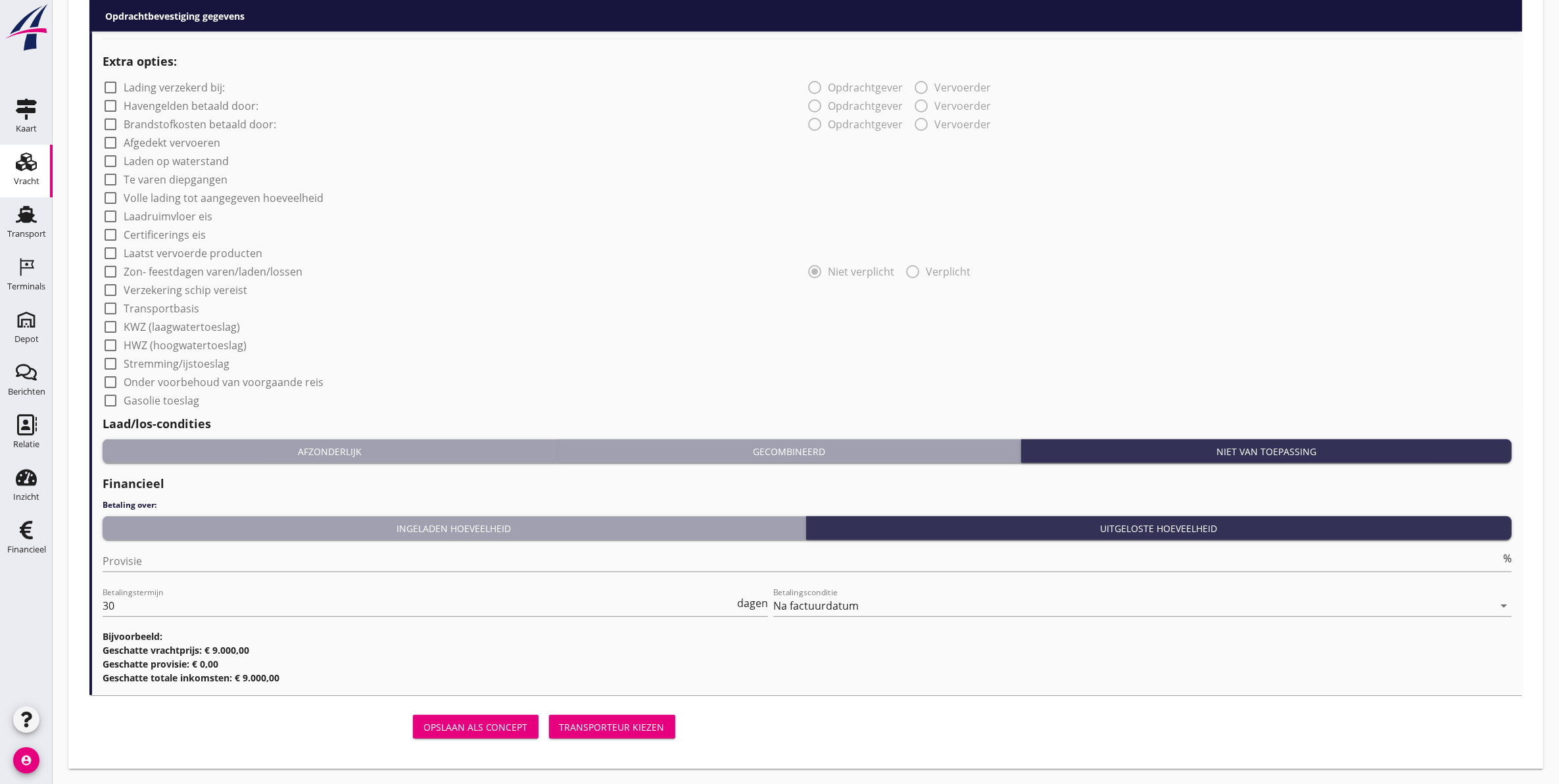
click at [627, 725] on div "Transporteur kiezen" at bounding box center [611, 727] width 105 height 14
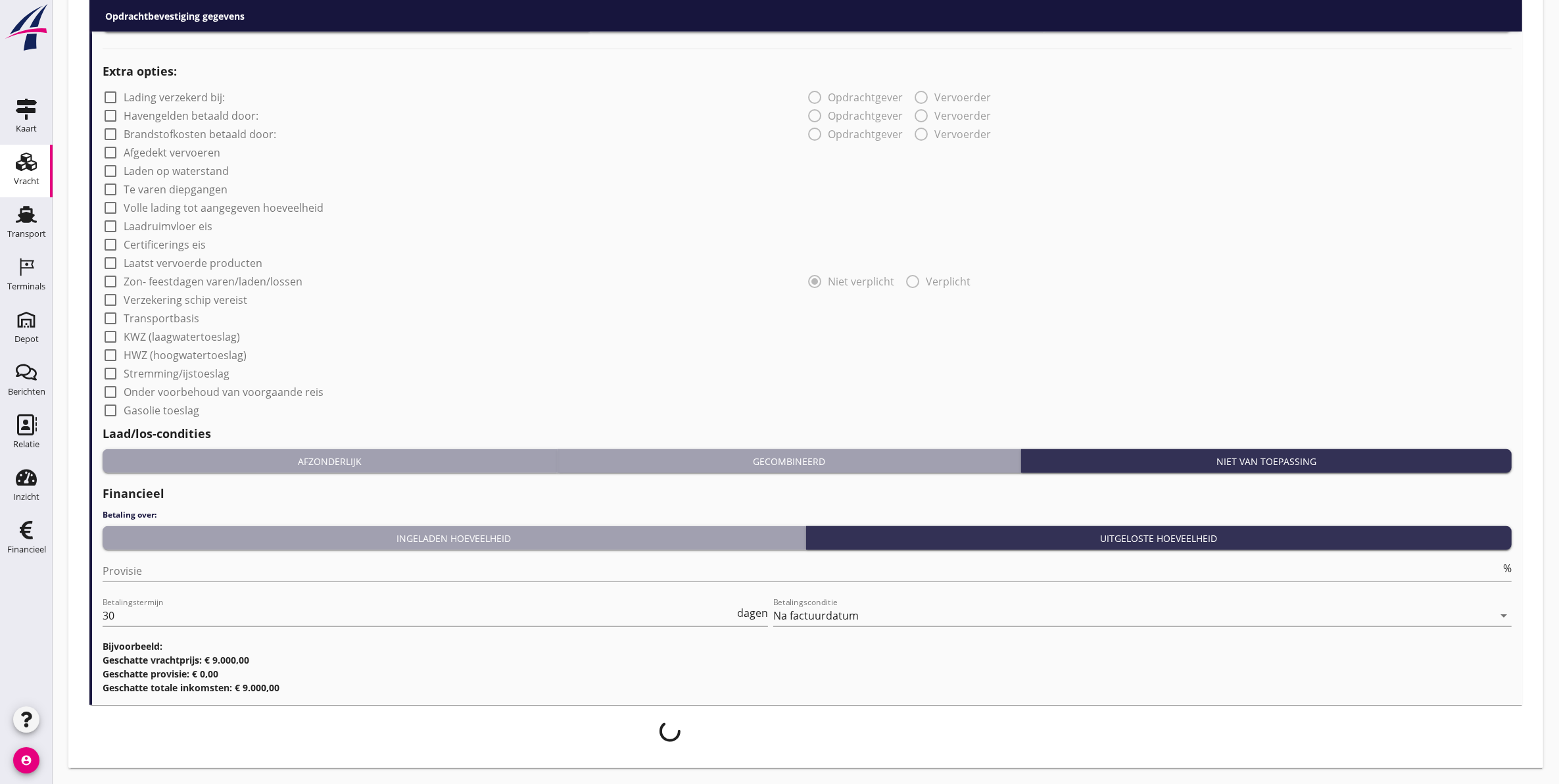
scroll to position [978, 0]
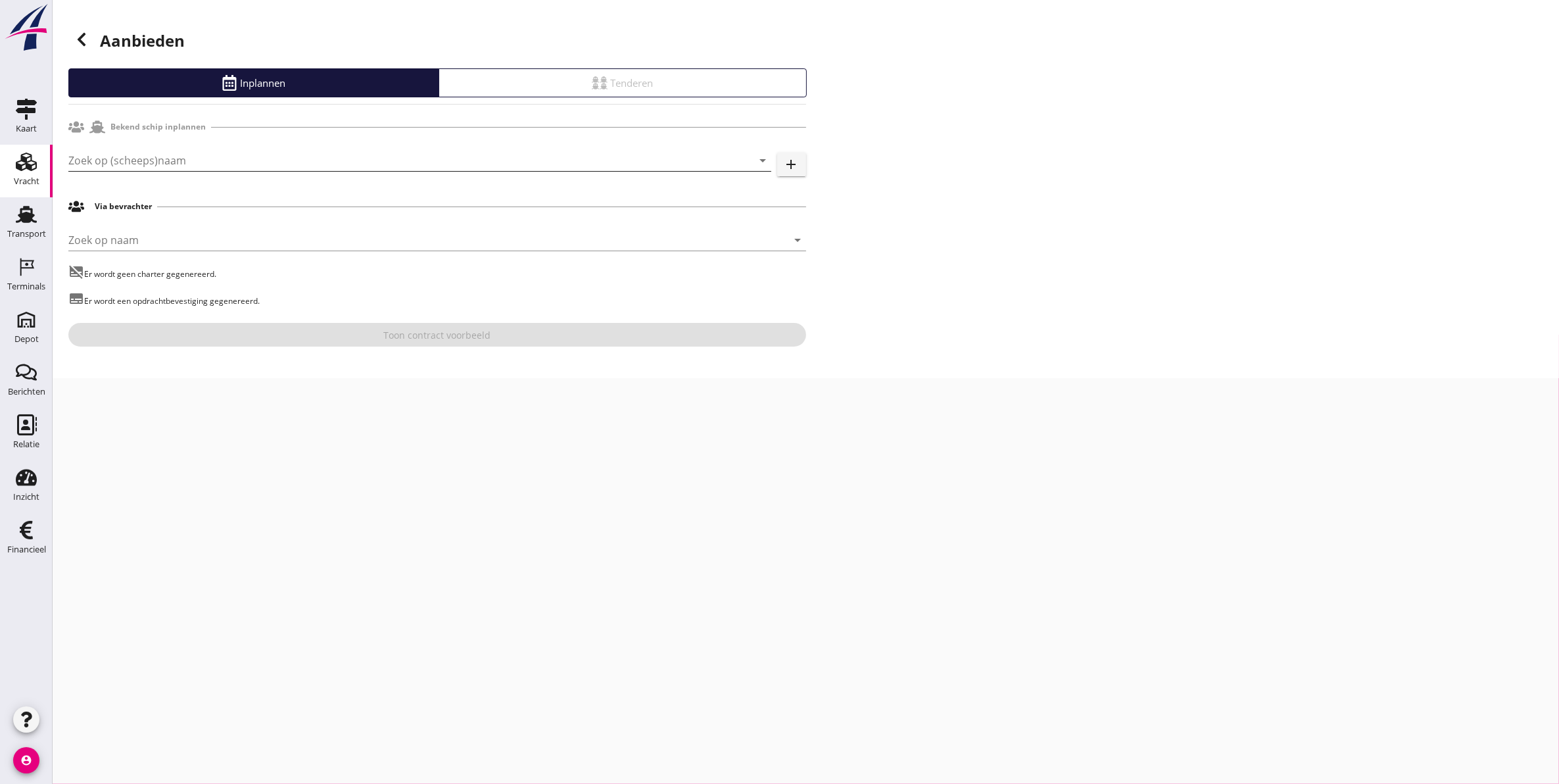
click at [408, 151] on input "Zoek op (scheeps)naam" at bounding box center [401, 160] width 666 height 21
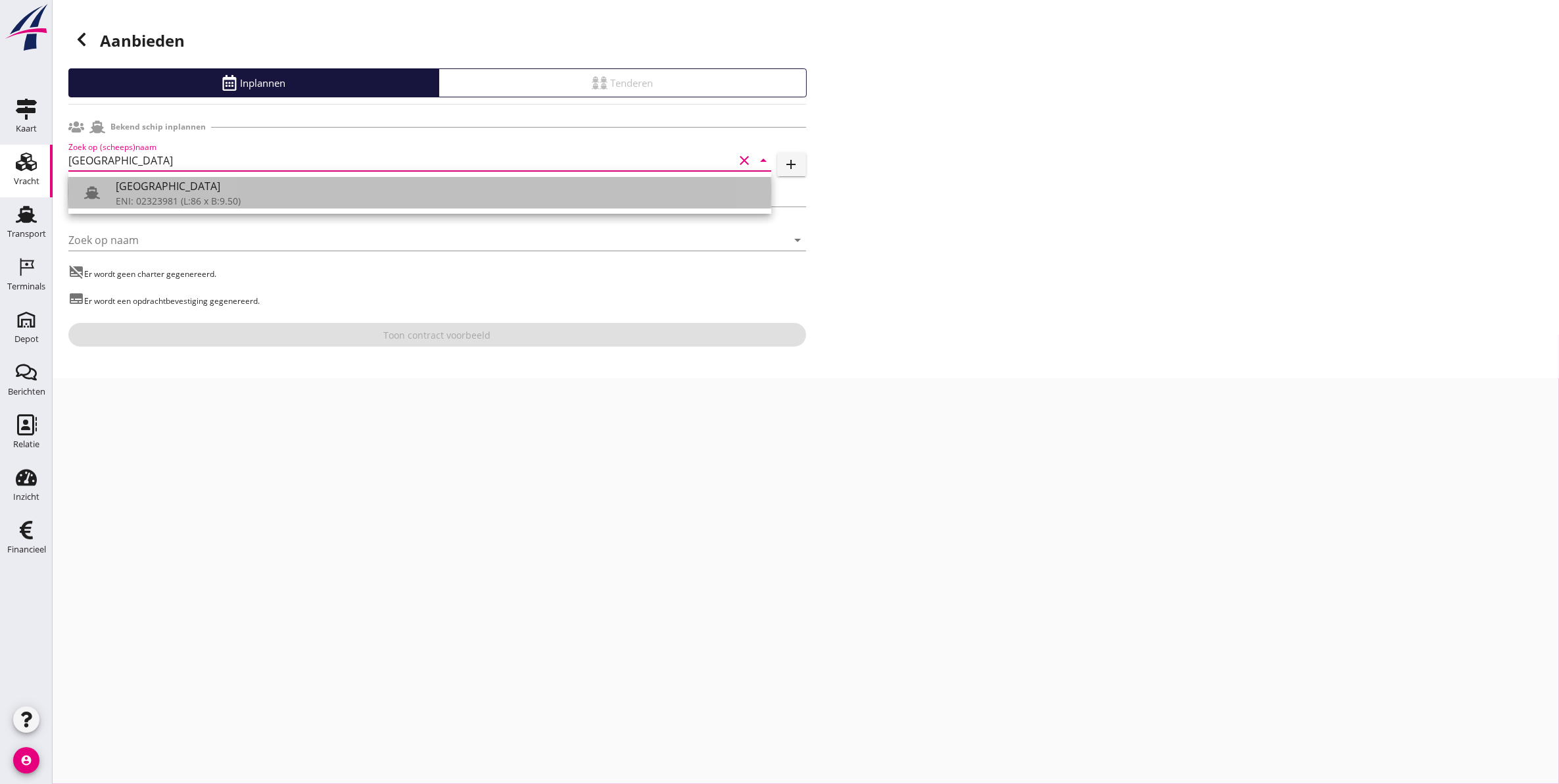
click at [339, 188] on div "[GEOGRAPHIC_DATA]" at bounding box center [438, 186] width 645 height 16
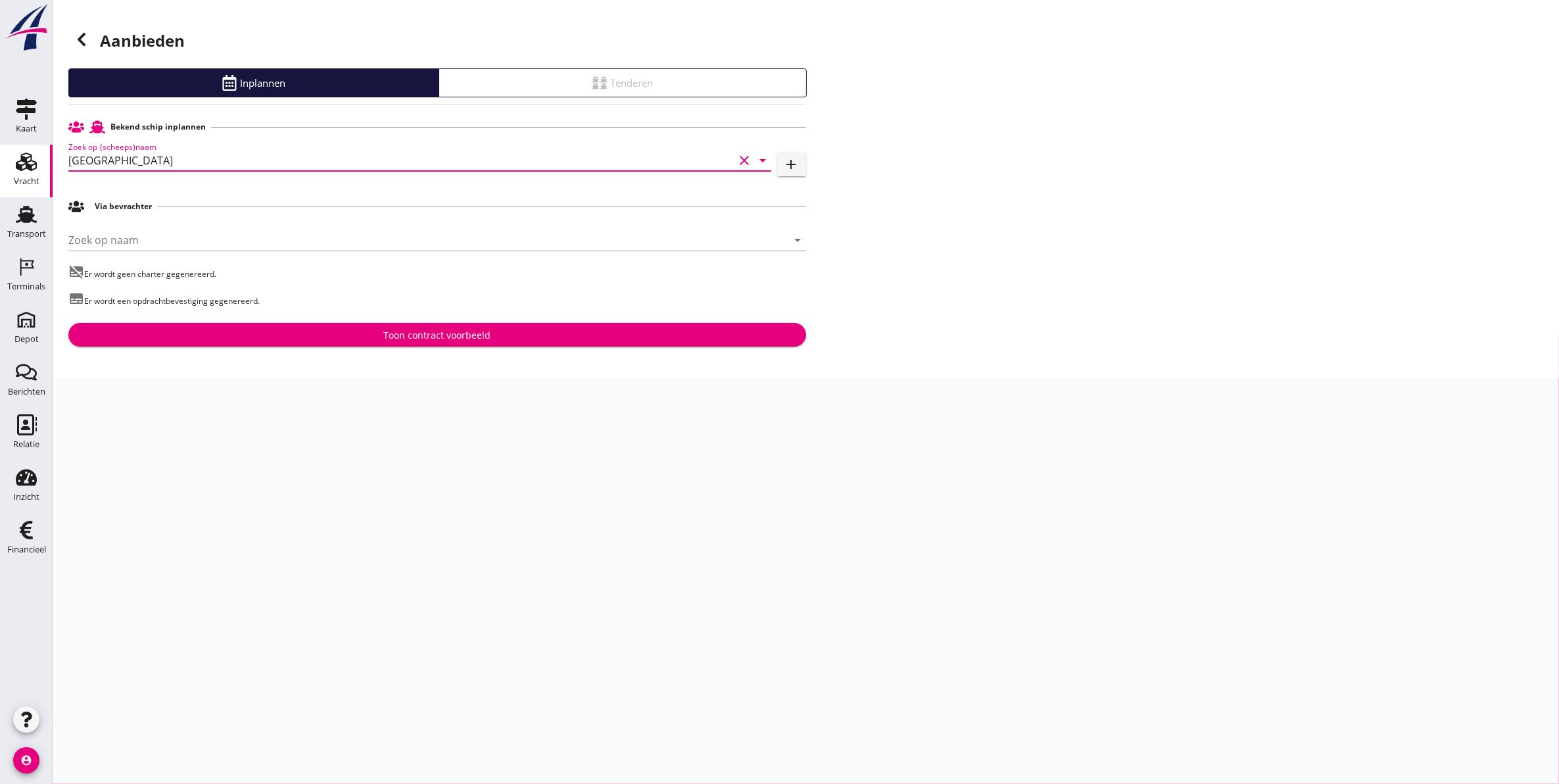
click at [317, 156] on input "[GEOGRAPHIC_DATA]" at bounding box center [401, 160] width 666 height 21
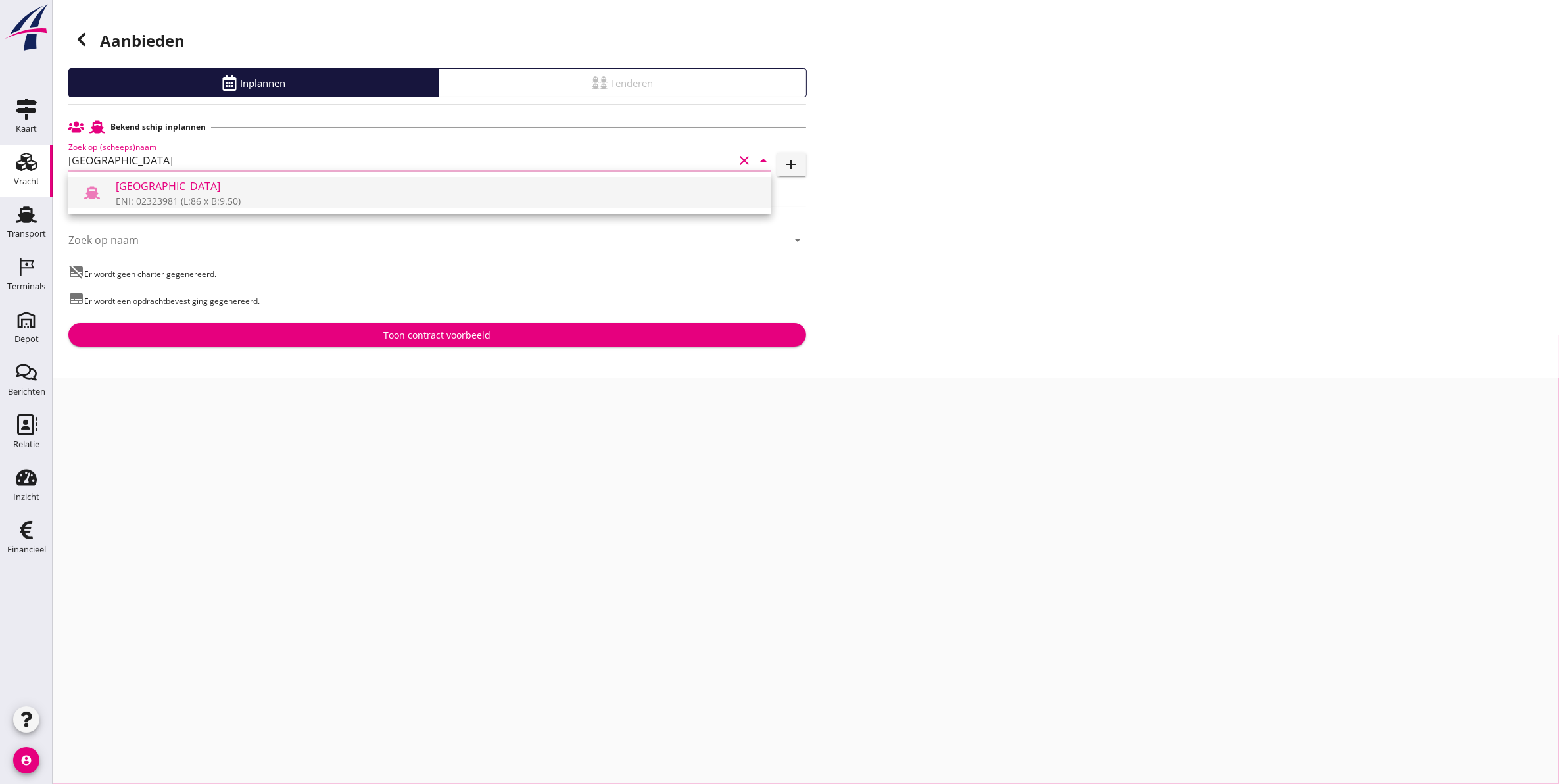
click at [265, 185] on div "[GEOGRAPHIC_DATA]" at bounding box center [438, 186] width 645 height 16
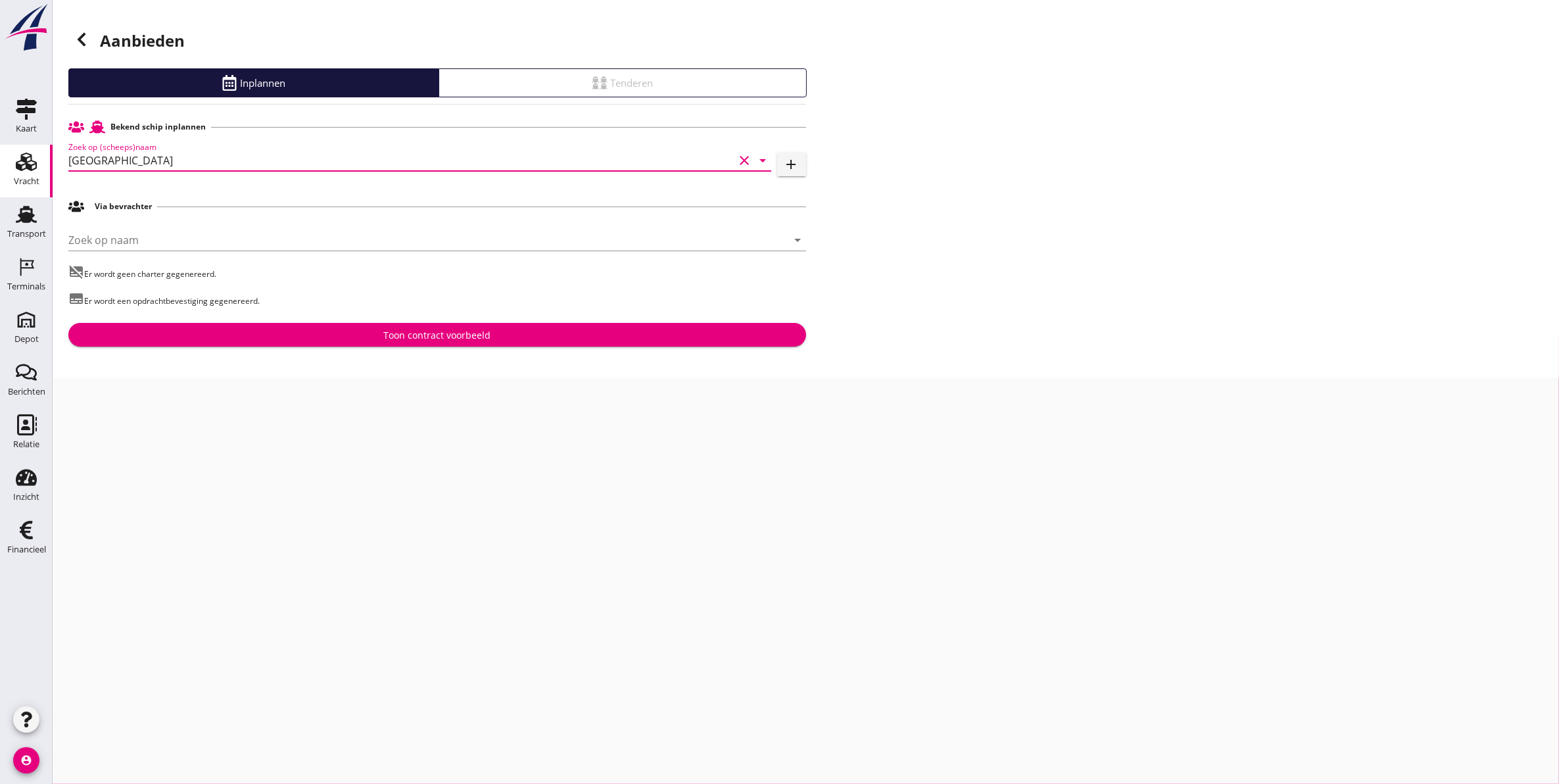
type input "[GEOGRAPHIC_DATA]"
click at [261, 163] on input "[GEOGRAPHIC_DATA]" at bounding box center [401, 160] width 666 height 21
click at [1140, 322] on div "Aanbieden Inplannen Tenderen Bekend schip inplannen Zoek op (scheeps)naam Lucca…" at bounding box center [806, 189] width 1507 height 378
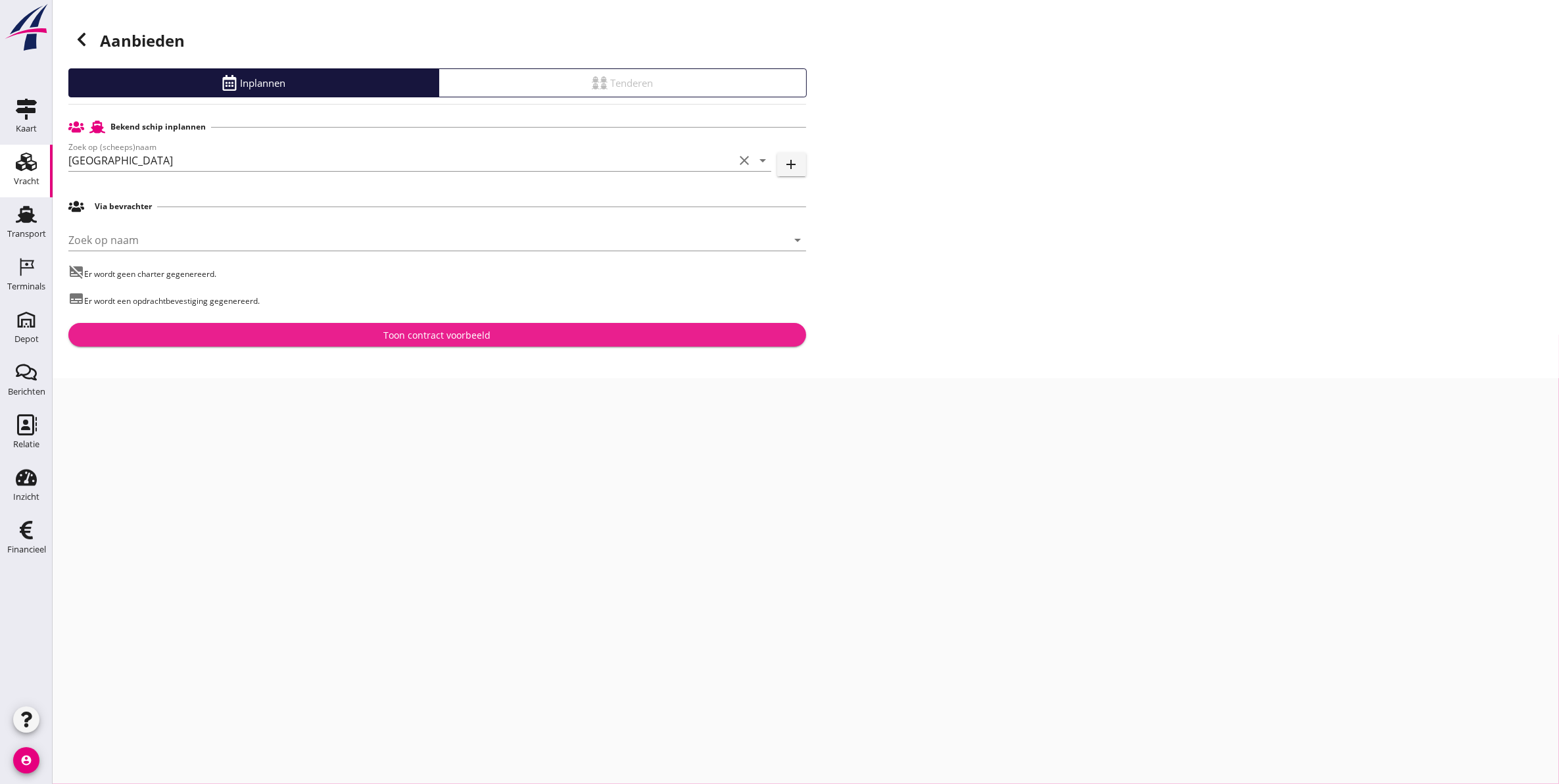
click at [304, 338] on div "Toon contract voorbeeld" at bounding box center [437, 335] width 717 height 14
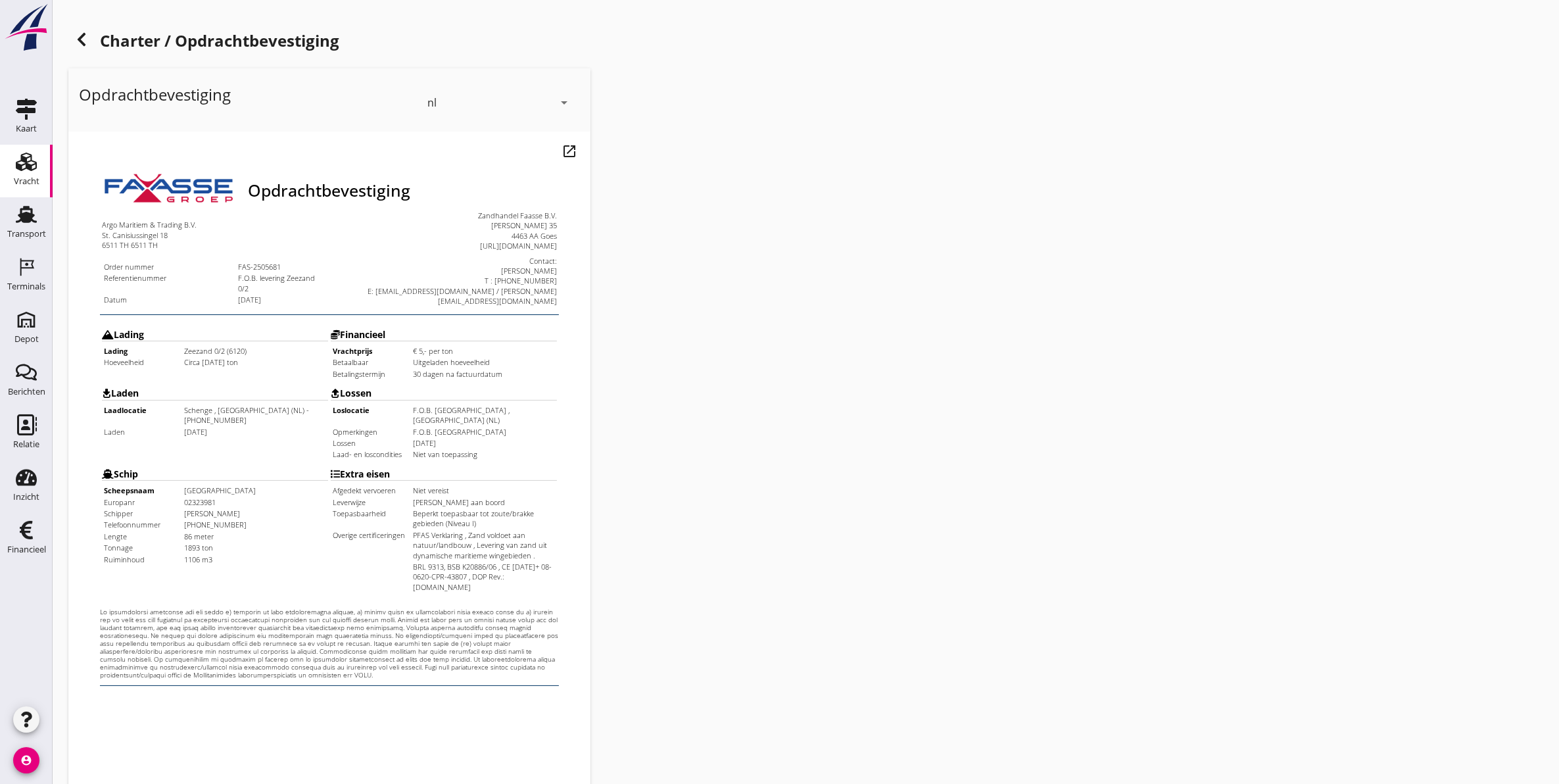
click at [929, 543] on div "Opdrachtbevestiging nl arrow_drop_down open_in_new Pas aan" at bounding box center [806, 492] width 1486 height 857
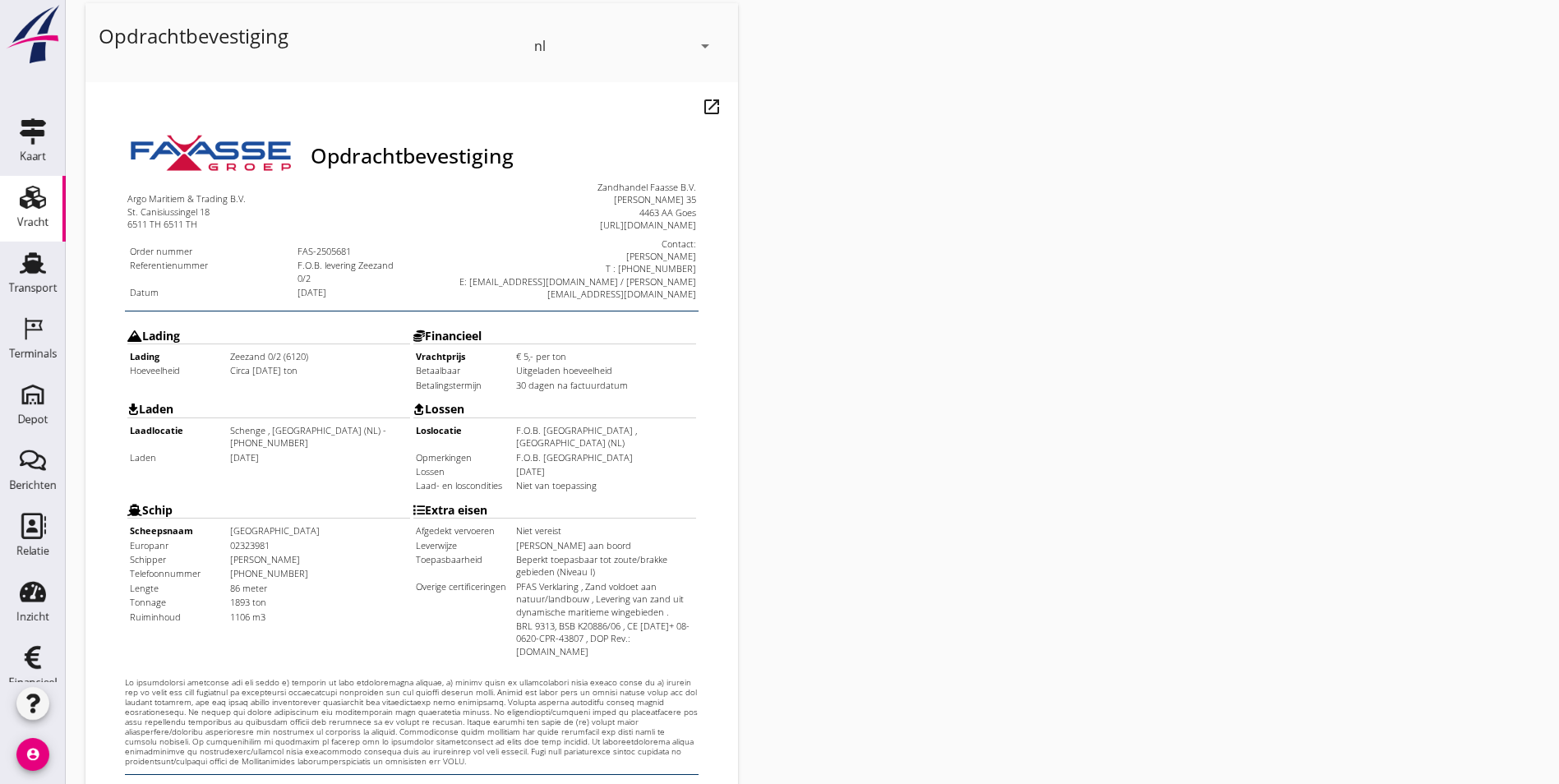
scroll to position [433, 0]
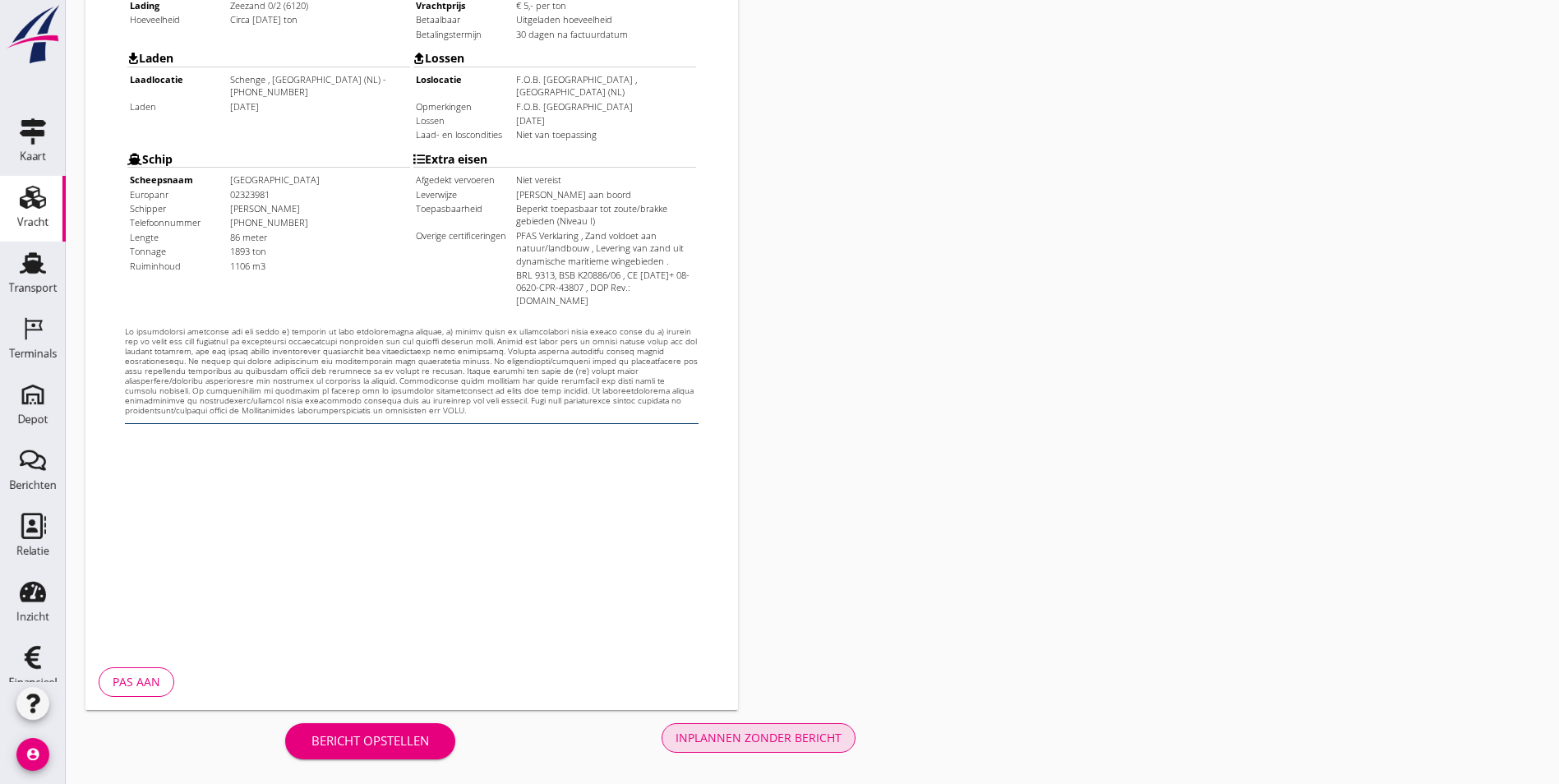
click at [676, 733] on div "Inplannen zonder bericht" at bounding box center [758, 737] width 166 height 17
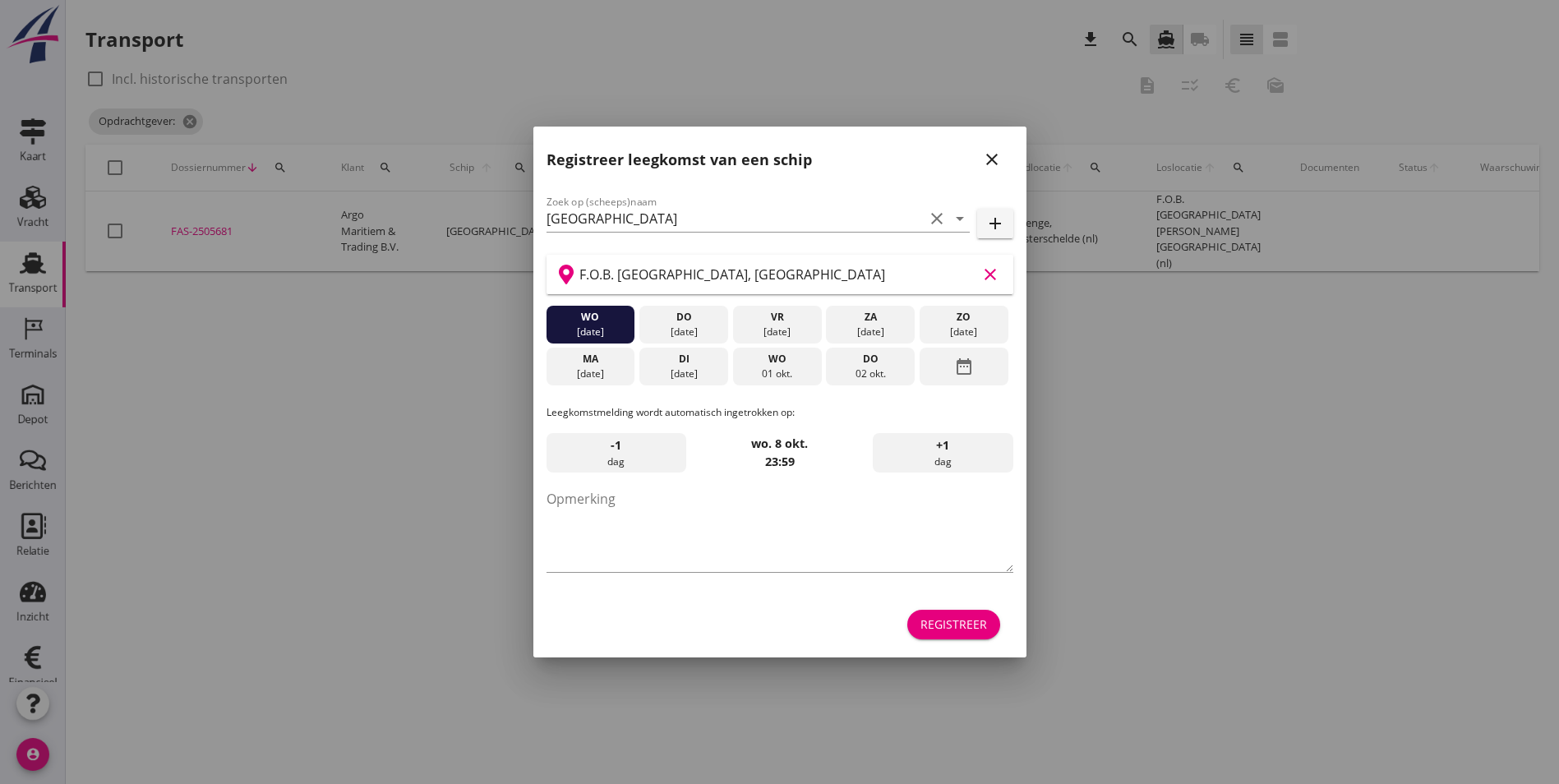
click at [889, 272] on input "F.O.B. [GEOGRAPHIC_DATA], [GEOGRAPHIC_DATA]" at bounding box center [778, 274] width 398 height 26
click at [712, 639] on div "Registreer" at bounding box center [780, 624] width 467 height 40
click at [987, 166] on icon "close" at bounding box center [991, 159] width 19 height 19
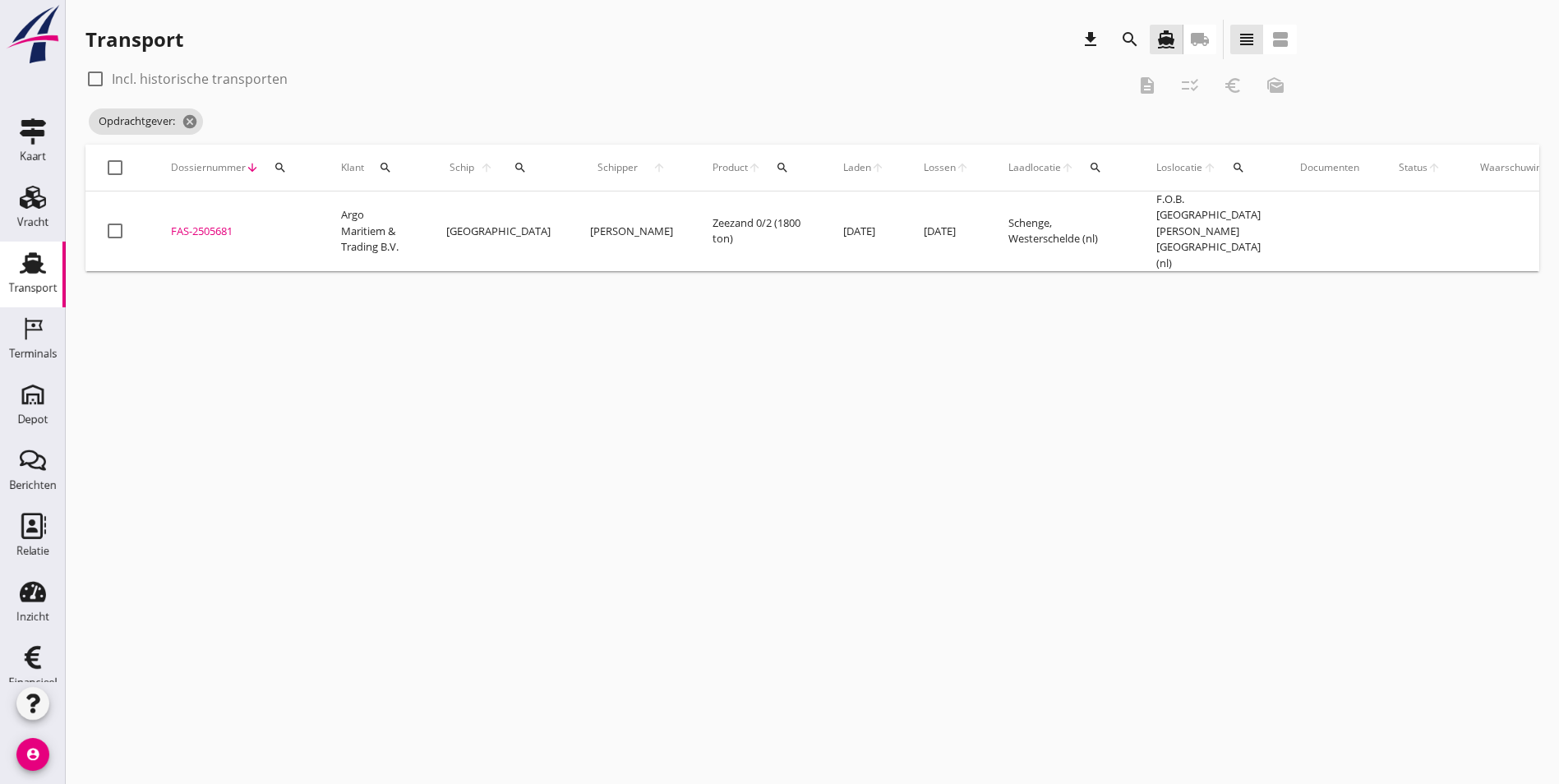
click at [210, 202] on td "FAS-2505681 upload_file Drop hier uw bestand om het aan het dossier toe te voeg…" at bounding box center [236, 231] width 170 height 81
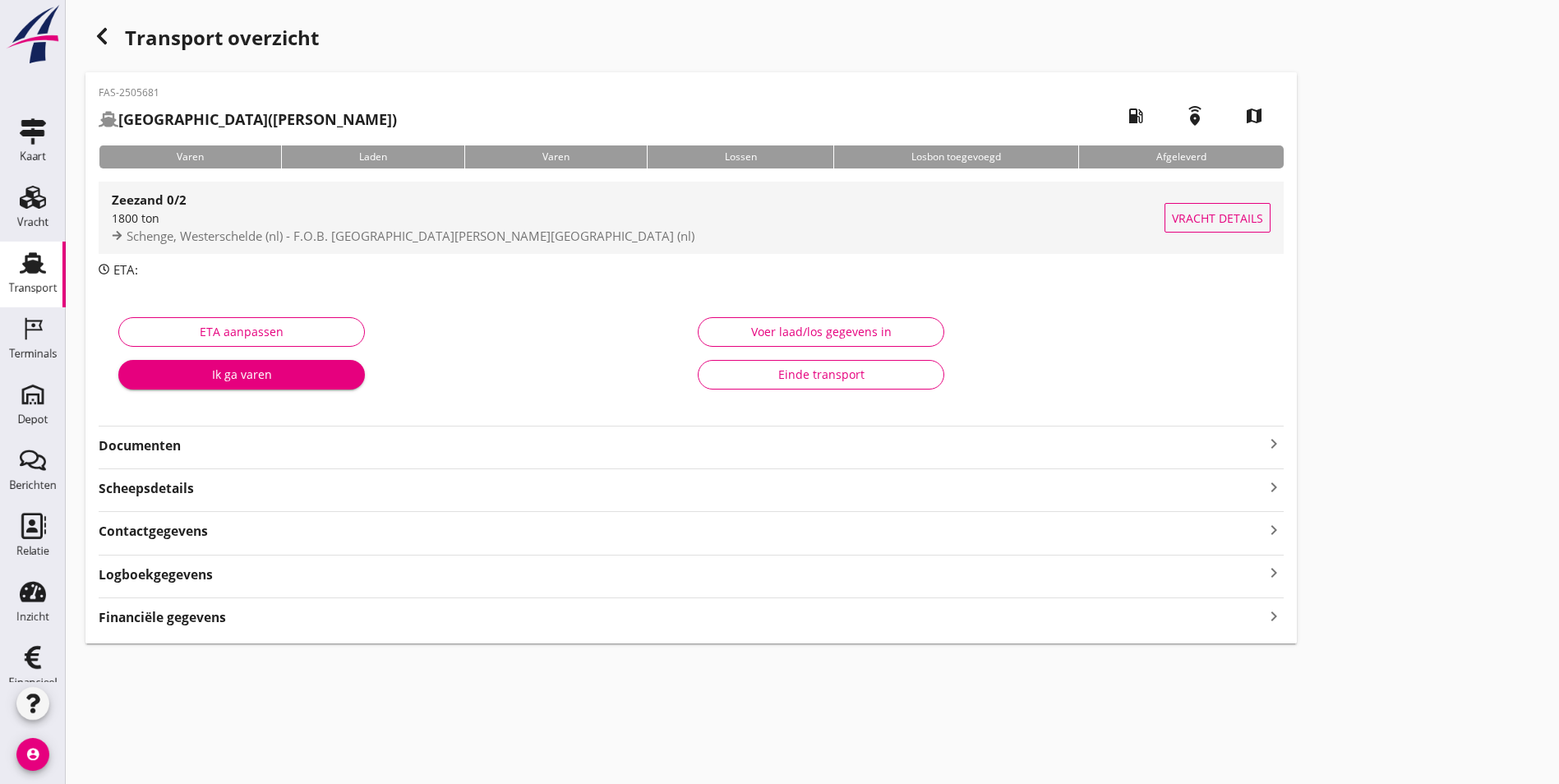
click at [358, 246] on div "Zeezand 0/2 1800 ton Schenge, Westerschelde (nl) - F.O.B. [GEOGRAPHIC_DATA][PER…" at bounding box center [638, 218] width 1053 height 72
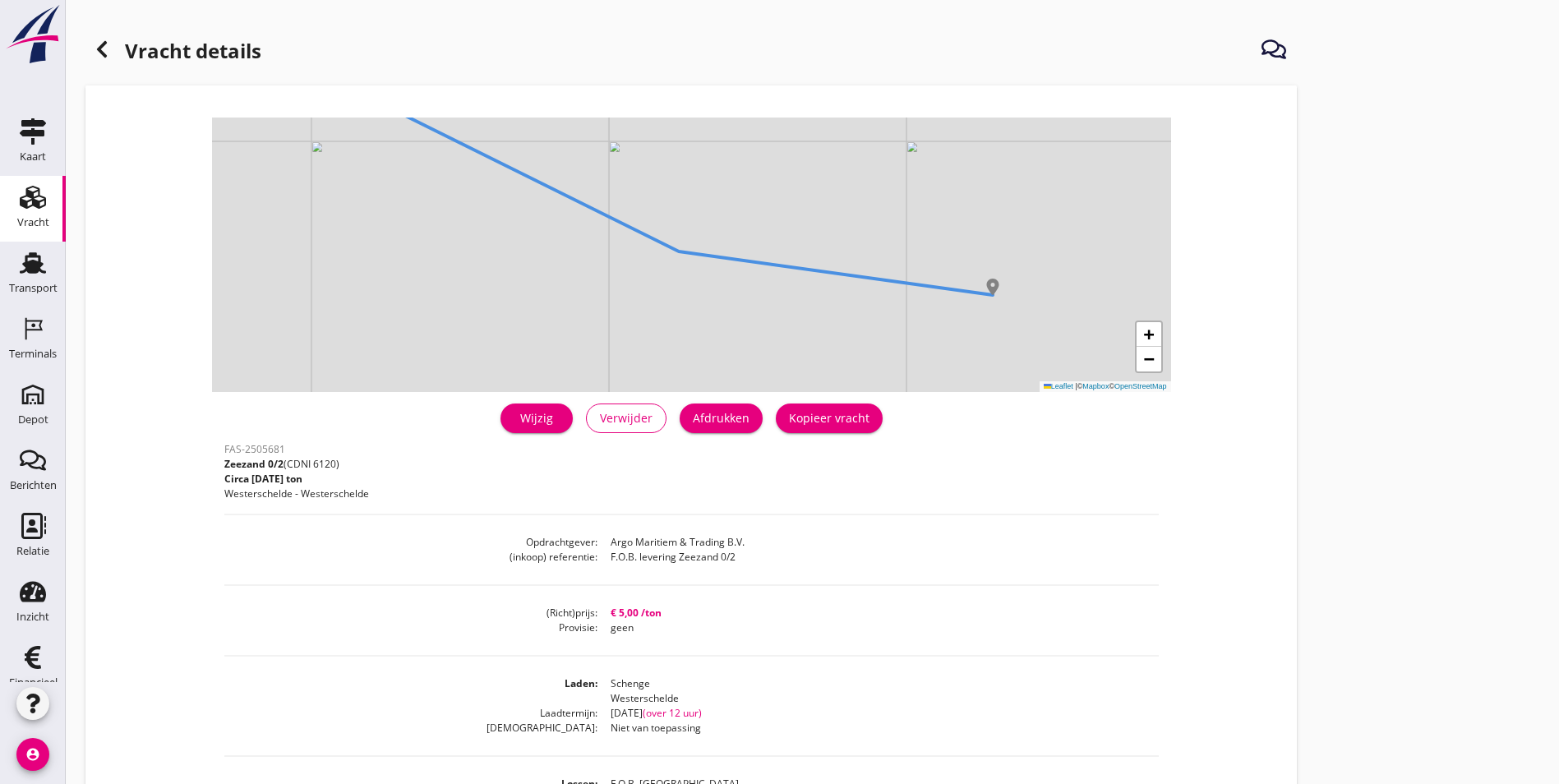
click at [91, 50] on div at bounding box center [102, 50] width 33 height 33
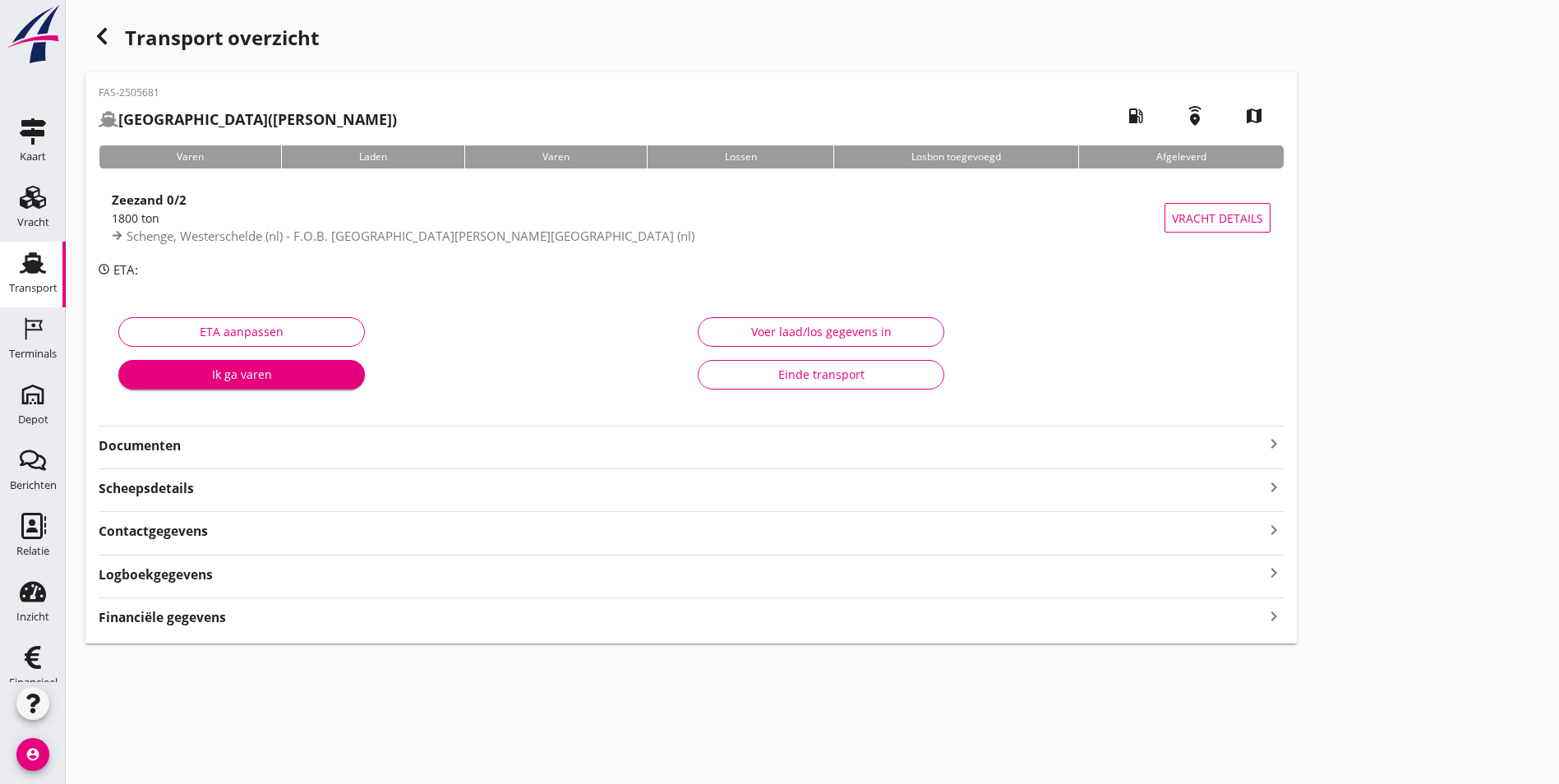
drag, startPoint x: 40, startPoint y: 280, endPoint x: 161, endPoint y: 297, distance: 122.2
click at [40, 280] on div "Transport" at bounding box center [33, 288] width 49 height 23
